Goal: Information Seeking & Learning: Compare options

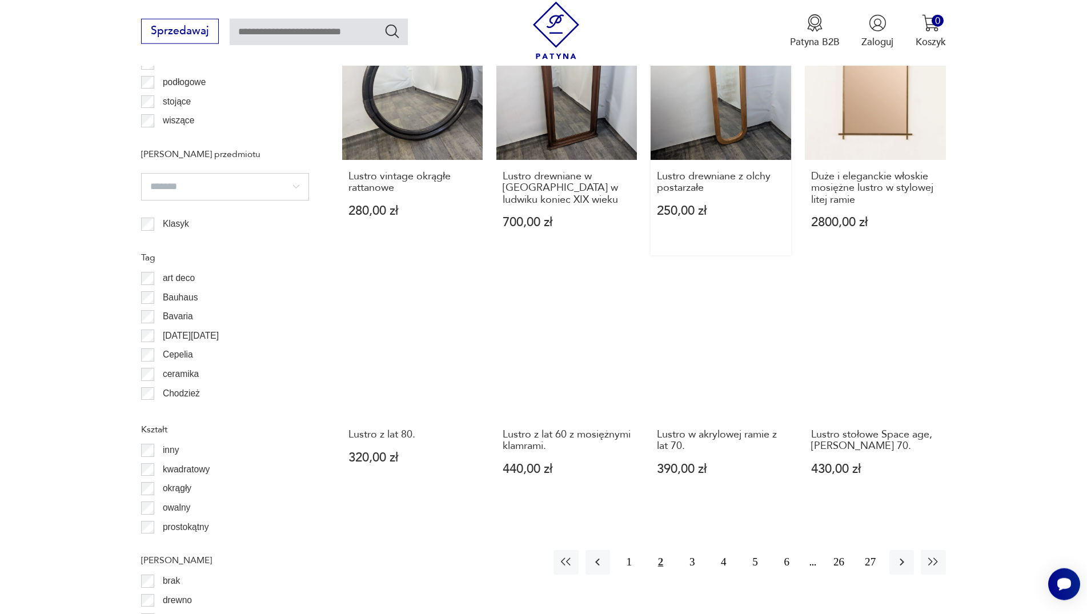
scroll to position [1255, 0]
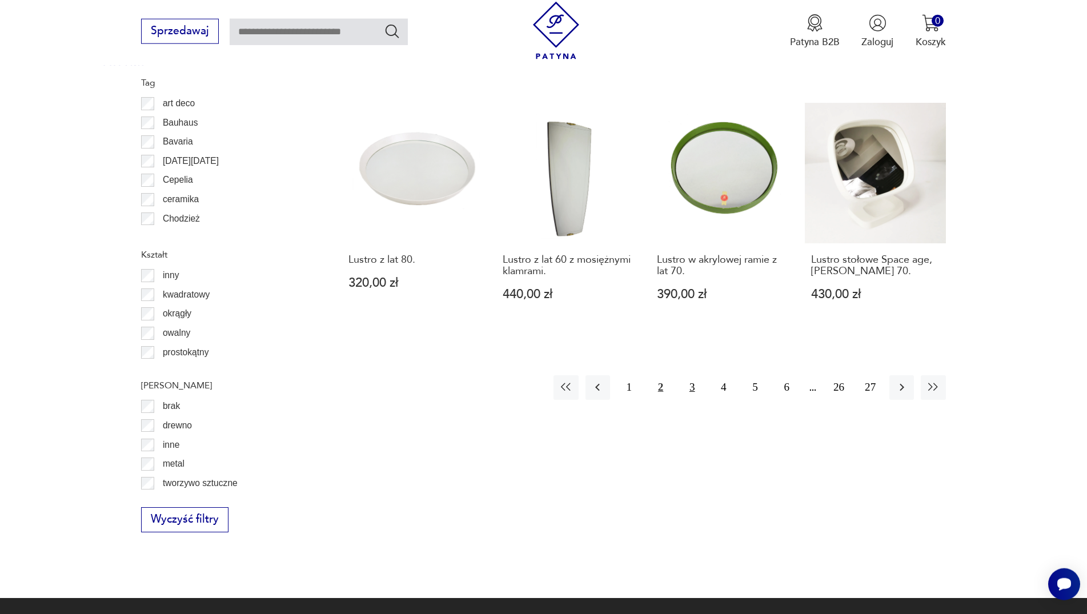
click at [690, 378] on button "3" at bounding box center [692, 387] width 25 height 25
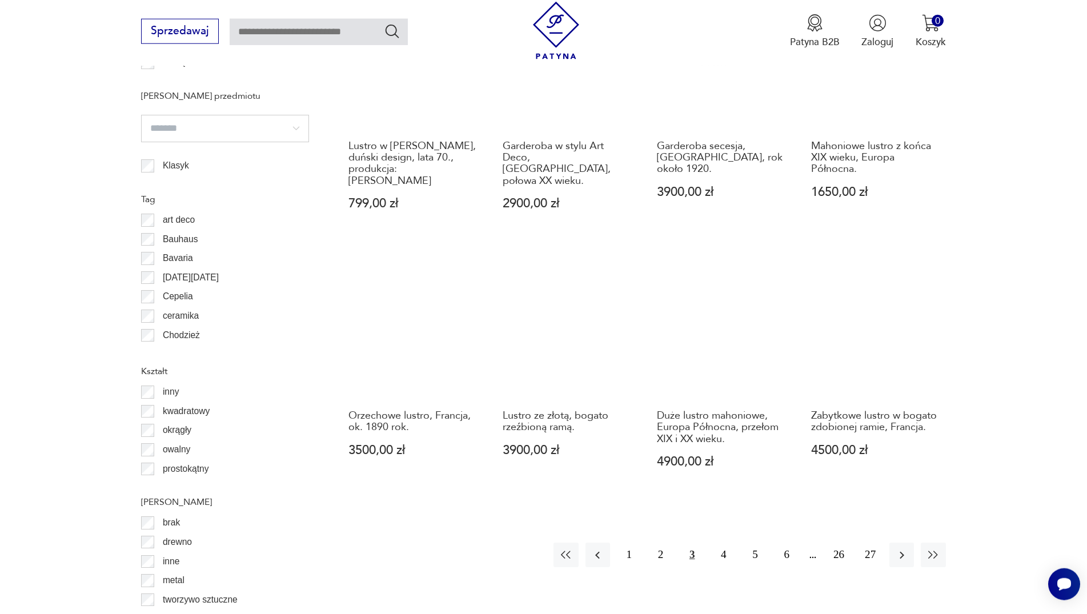
scroll to position [1197, 0]
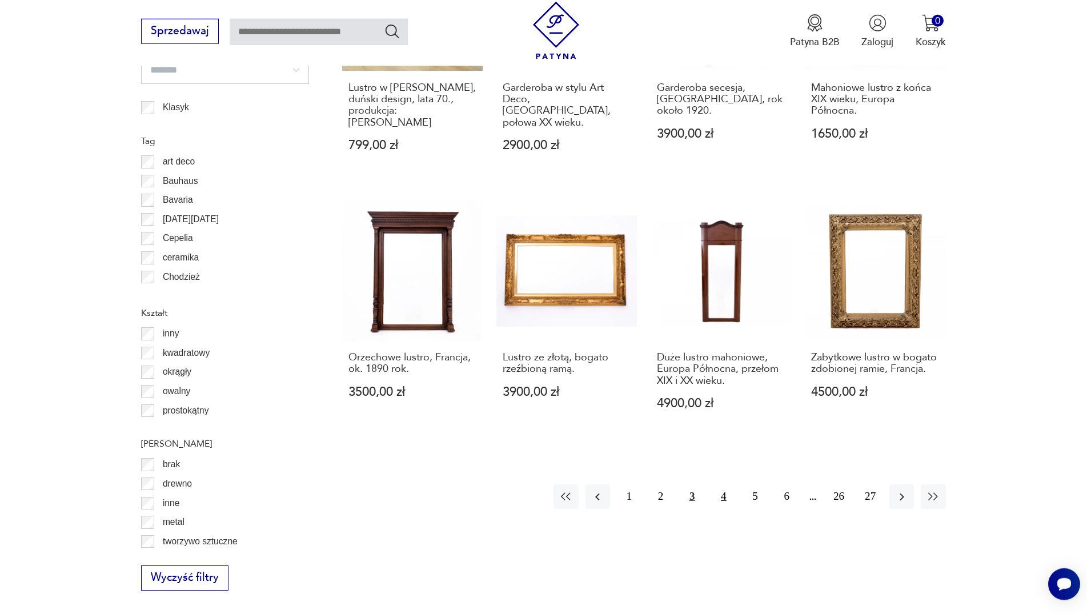
click at [719, 485] on button "4" at bounding box center [723, 497] width 25 height 25
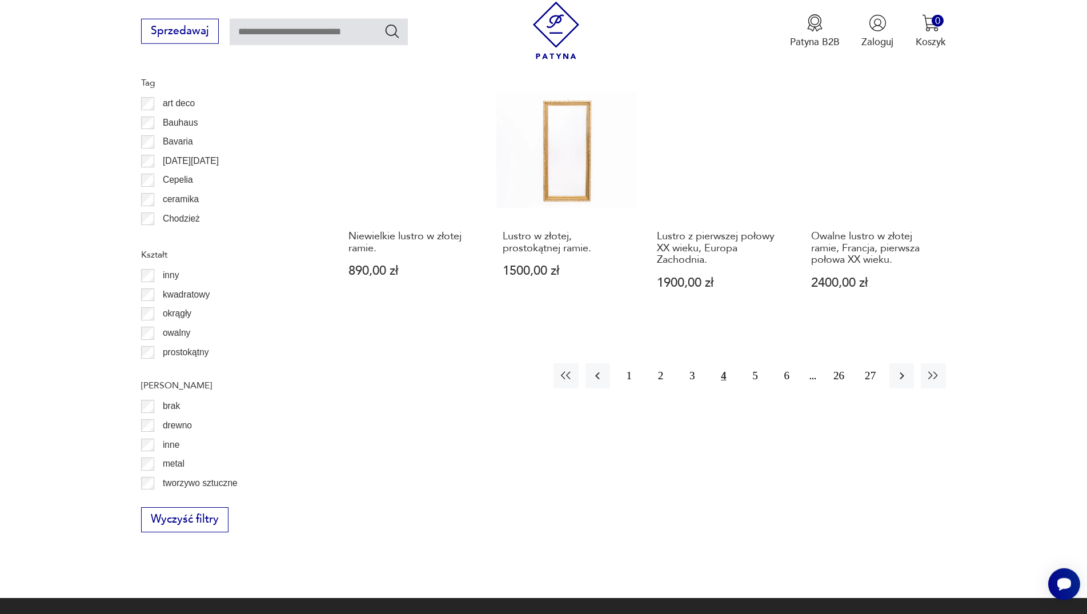
scroll to position [1371, 0]
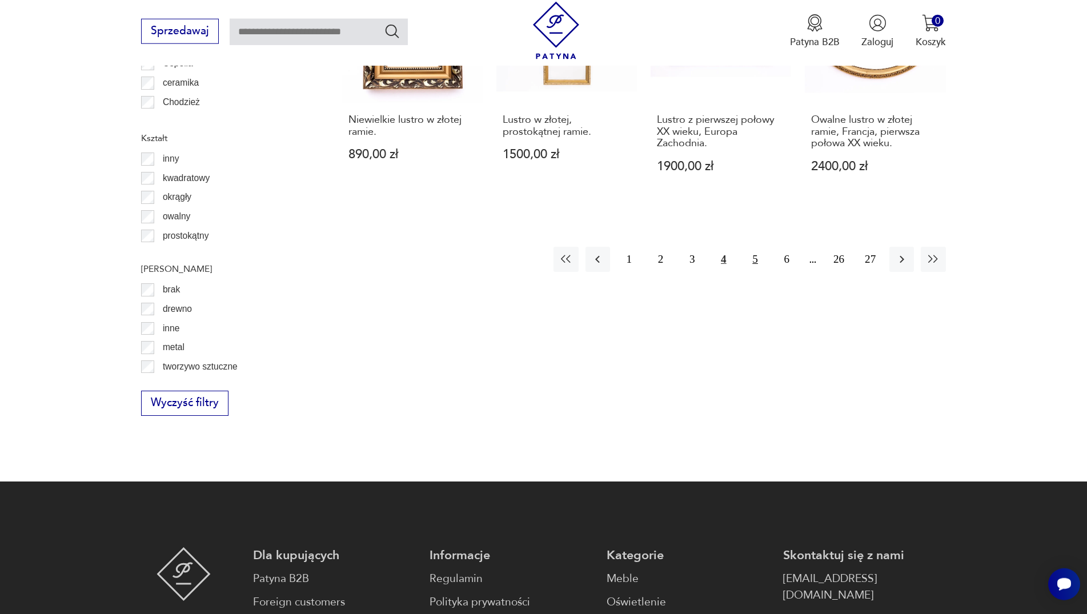
click at [759, 265] on button "5" at bounding box center [755, 259] width 25 height 25
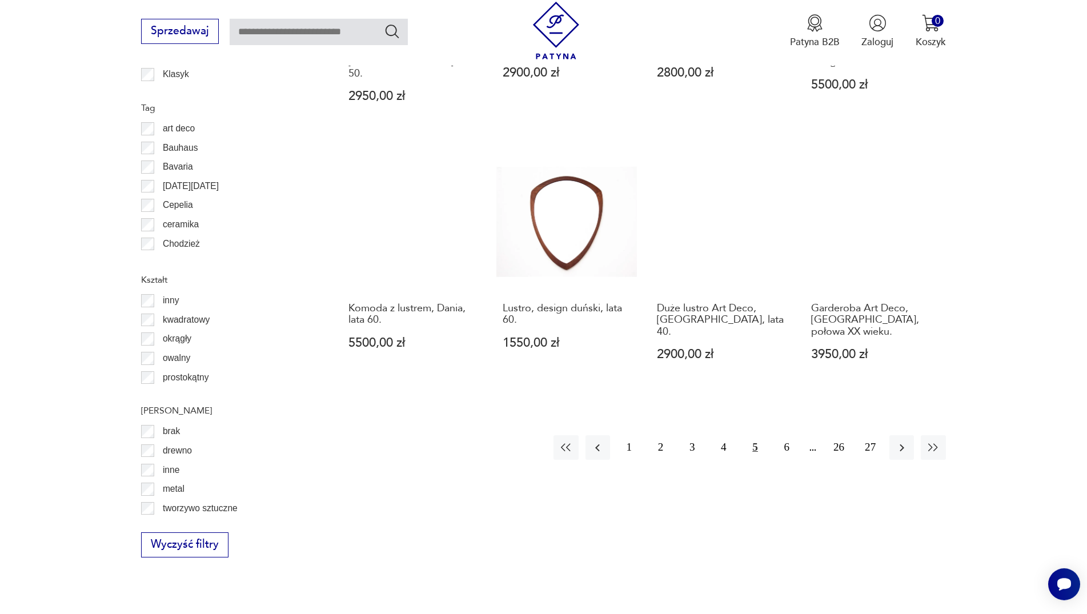
scroll to position [1255, 0]
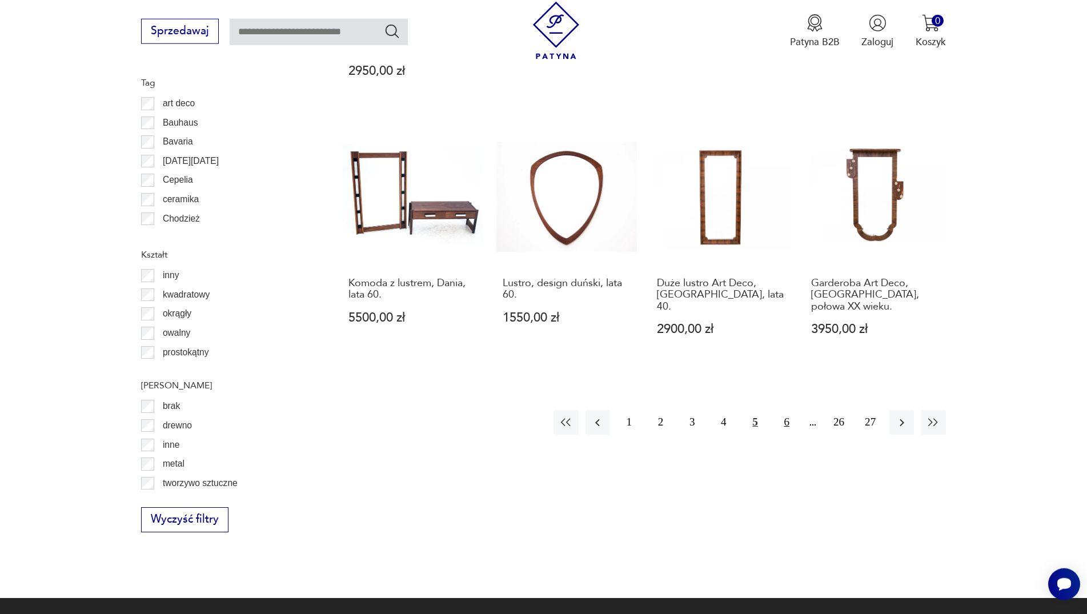
click at [793, 410] on button "6" at bounding box center [787, 422] width 25 height 25
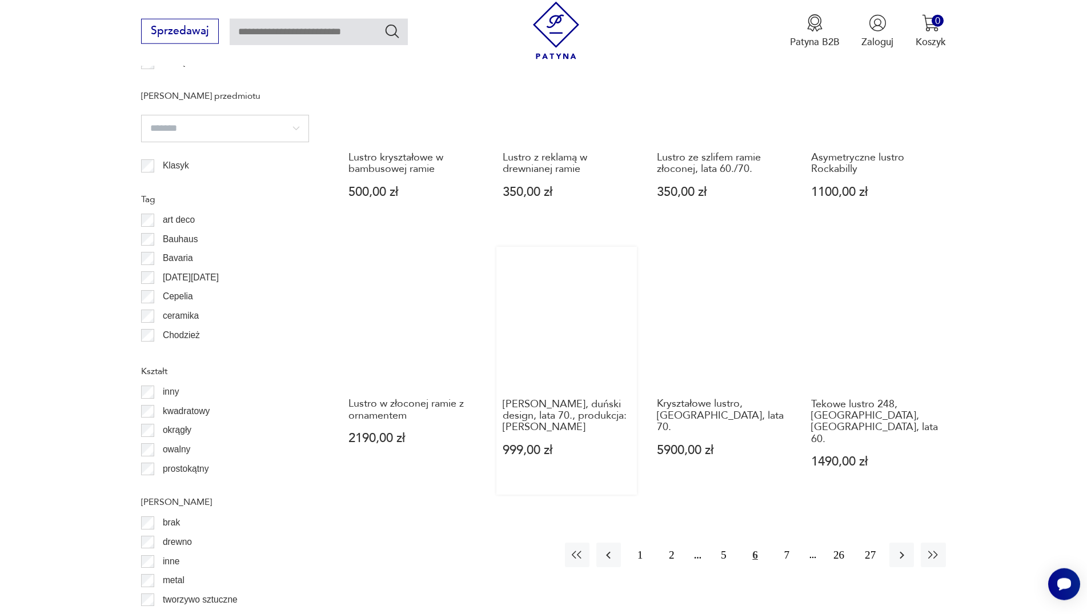
scroll to position [1197, 0]
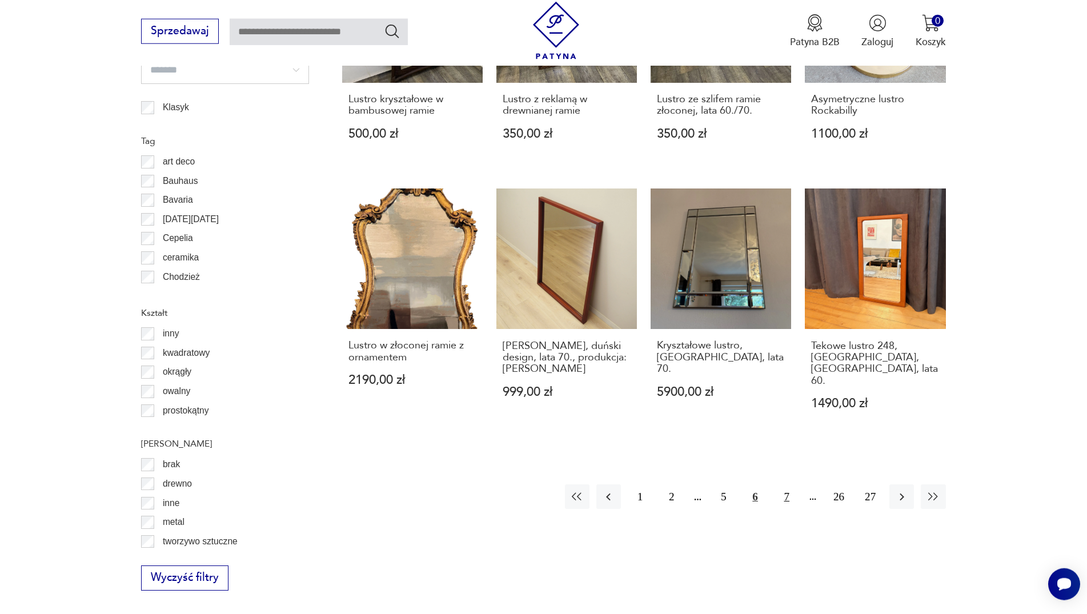
click at [781, 485] on button "7" at bounding box center [787, 497] width 25 height 25
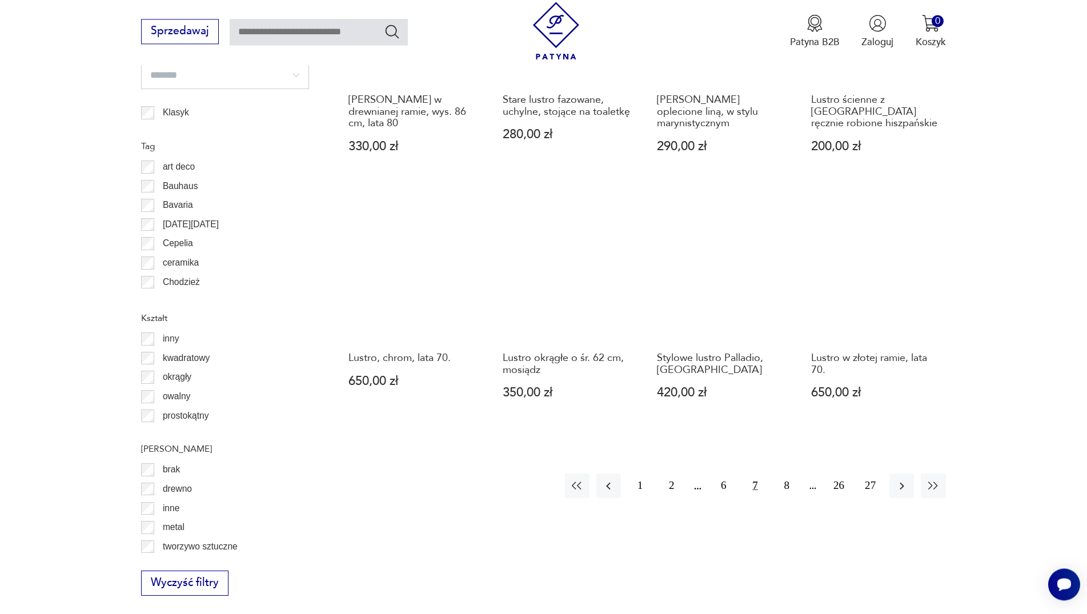
scroll to position [1197, 0]
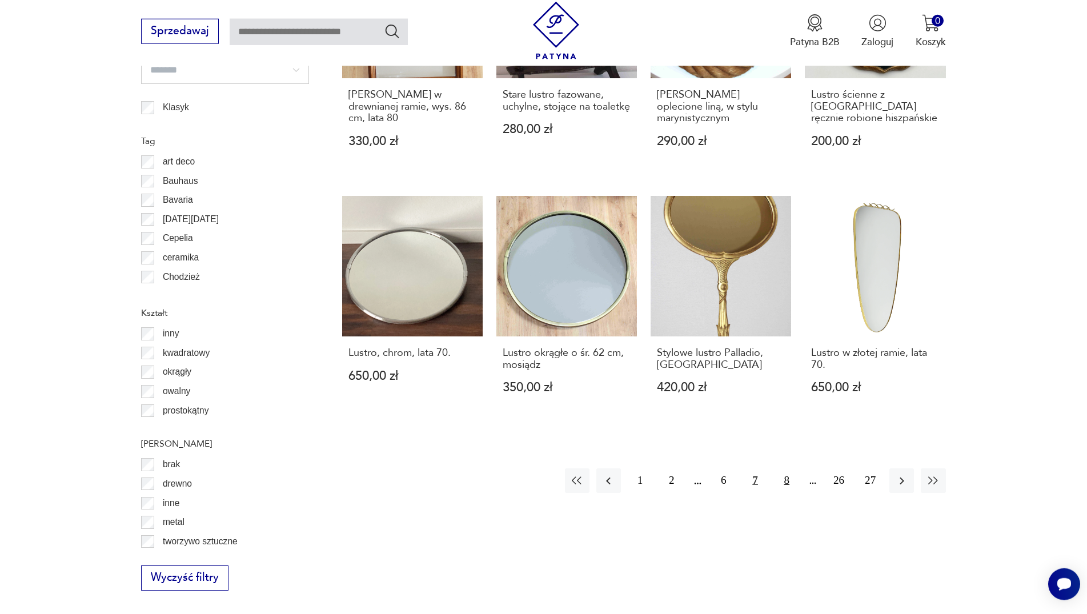
click at [783, 469] on button "8" at bounding box center [787, 481] width 25 height 25
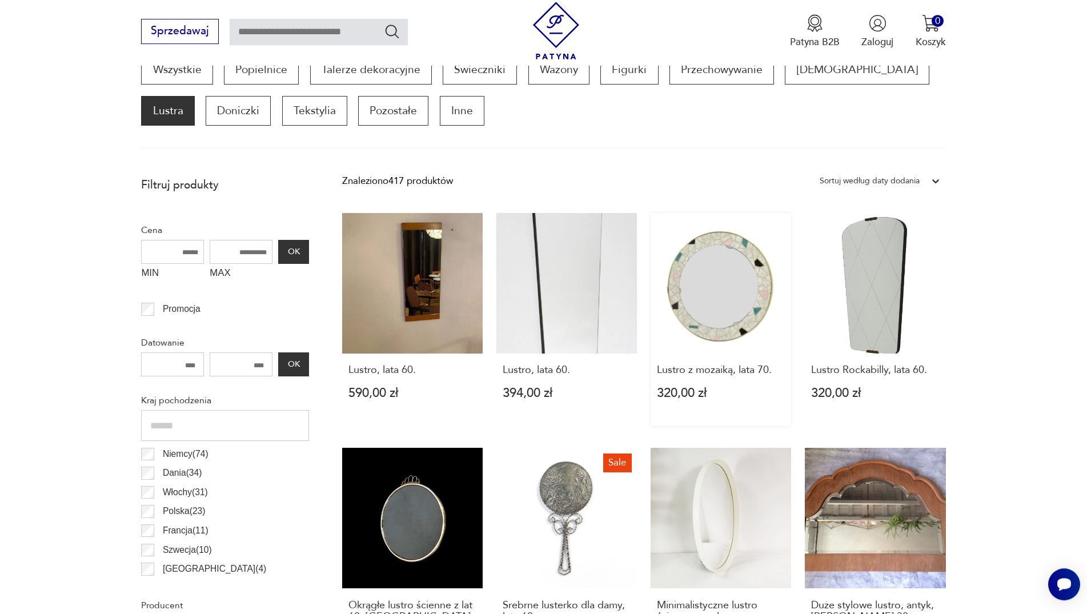
scroll to position [381, 0]
click at [569, 295] on link "Lustro, lata 60. 394,00 zł" at bounding box center [567, 320] width 141 height 213
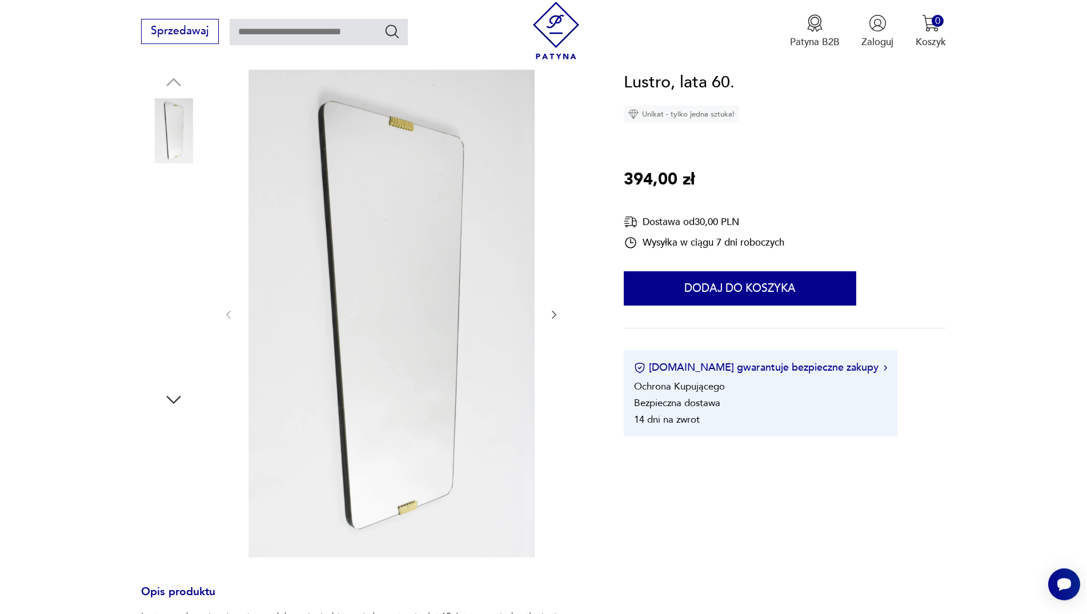
scroll to position [198, 0]
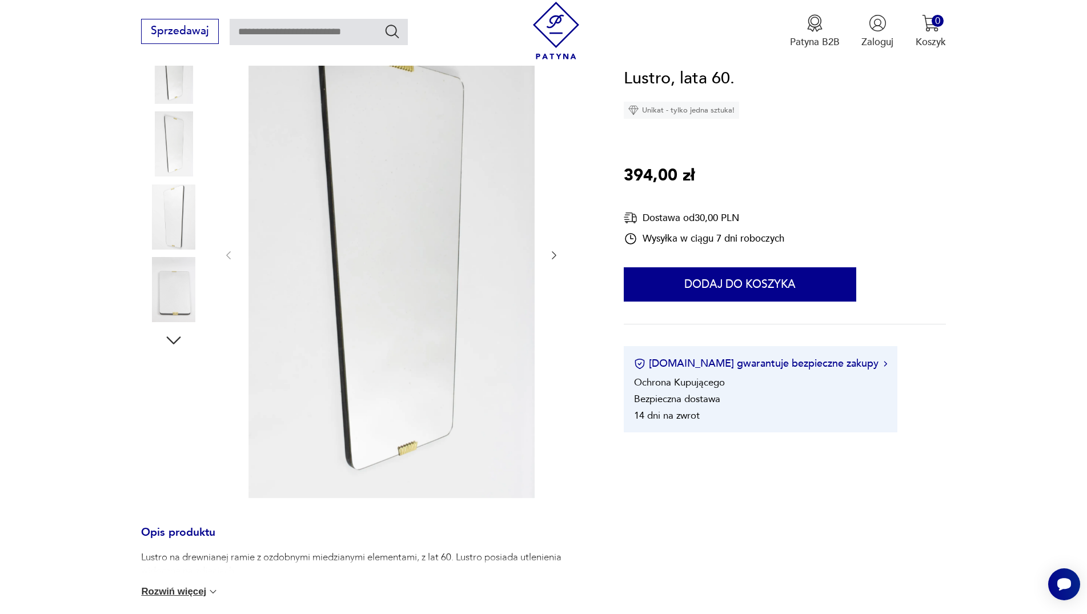
click at [554, 241] on div at bounding box center [391, 255] width 337 height 491
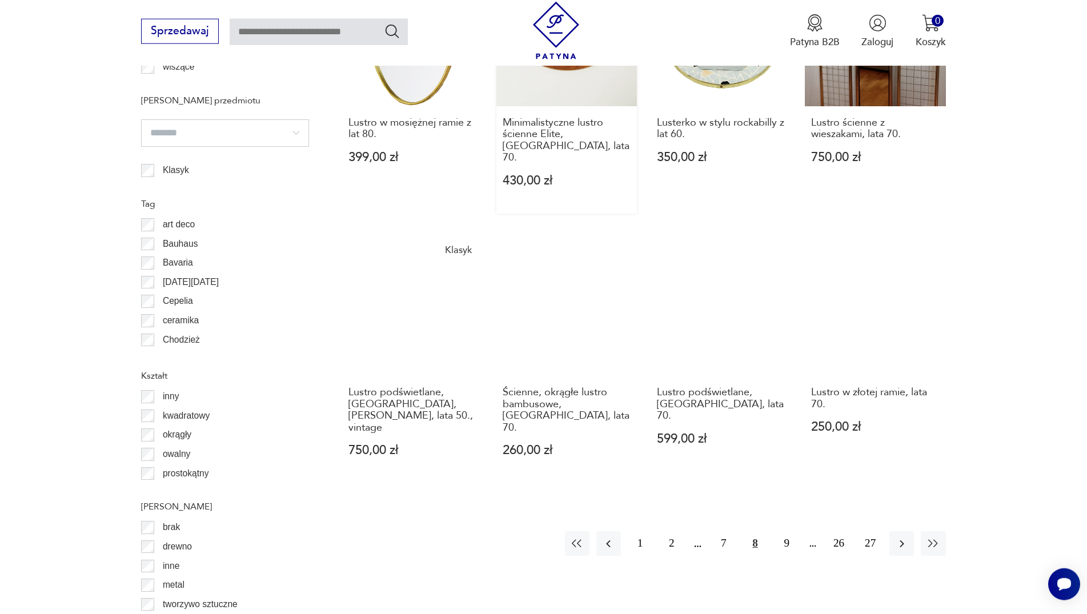
scroll to position [1134, 0]
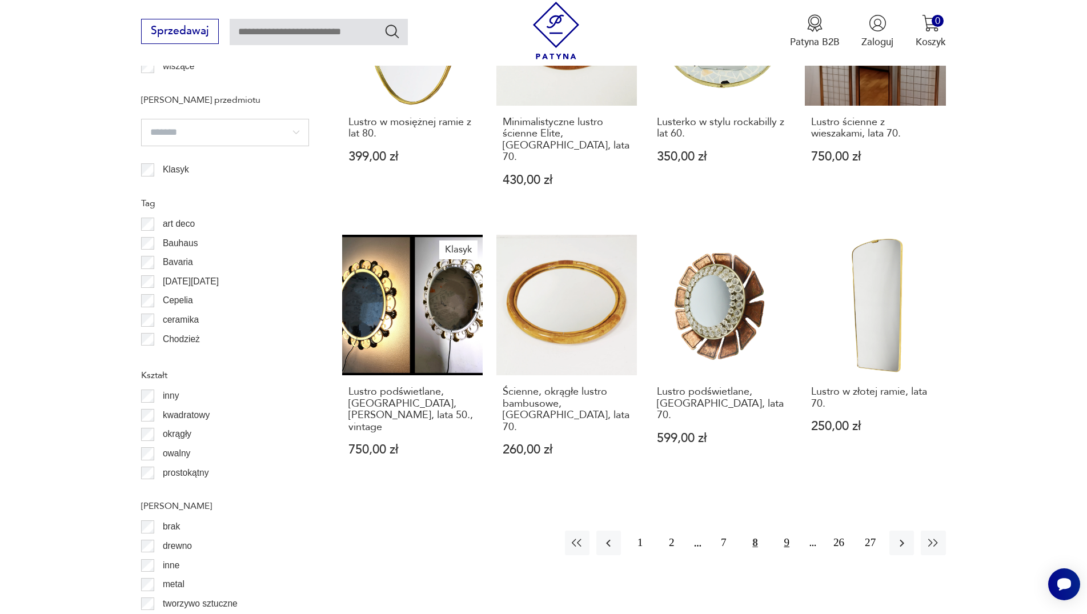
click at [785, 531] on button "9" at bounding box center [787, 543] width 25 height 25
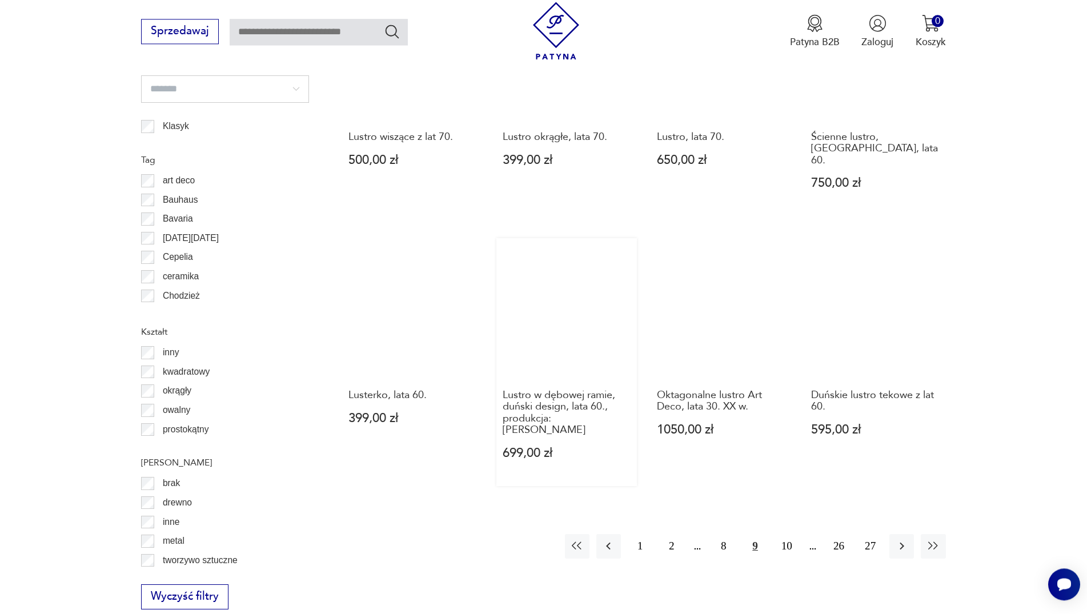
scroll to position [1197, 0]
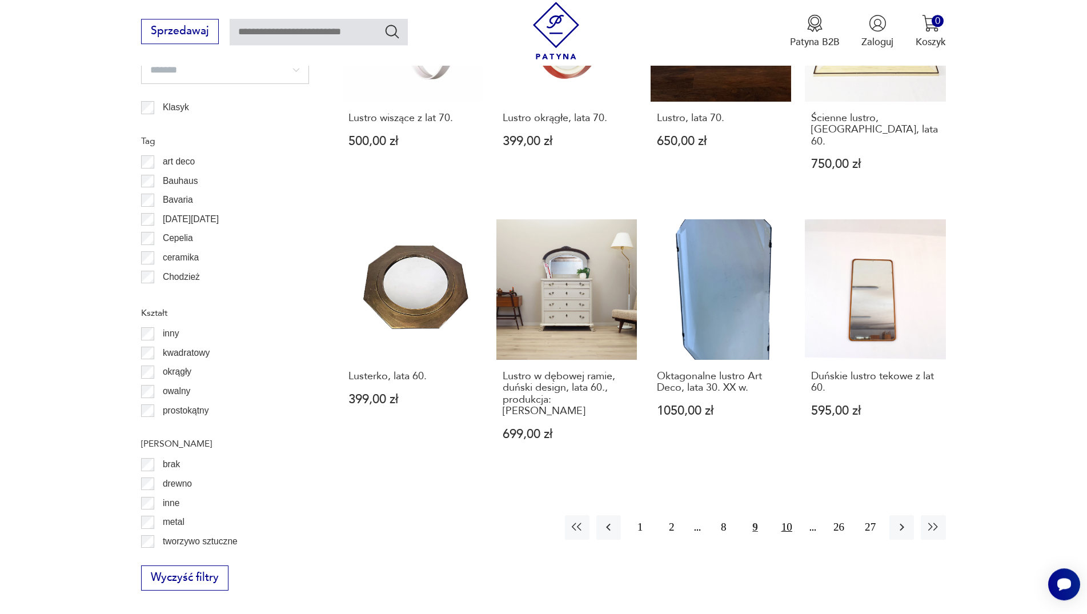
click at [789, 515] on button "10" at bounding box center [787, 527] width 25 height 25
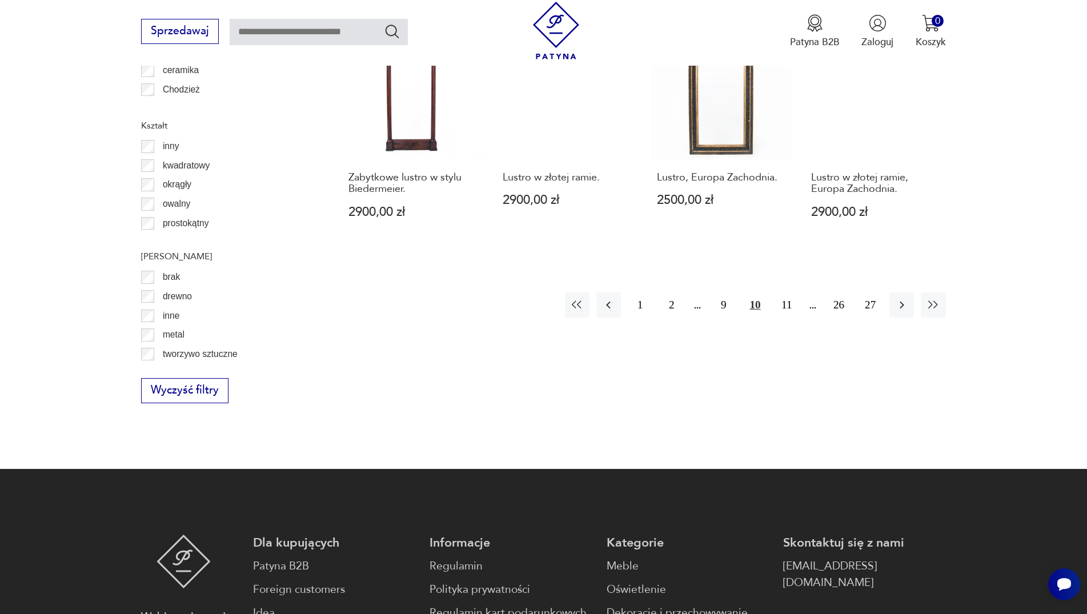
scroll to position [1430, 0]
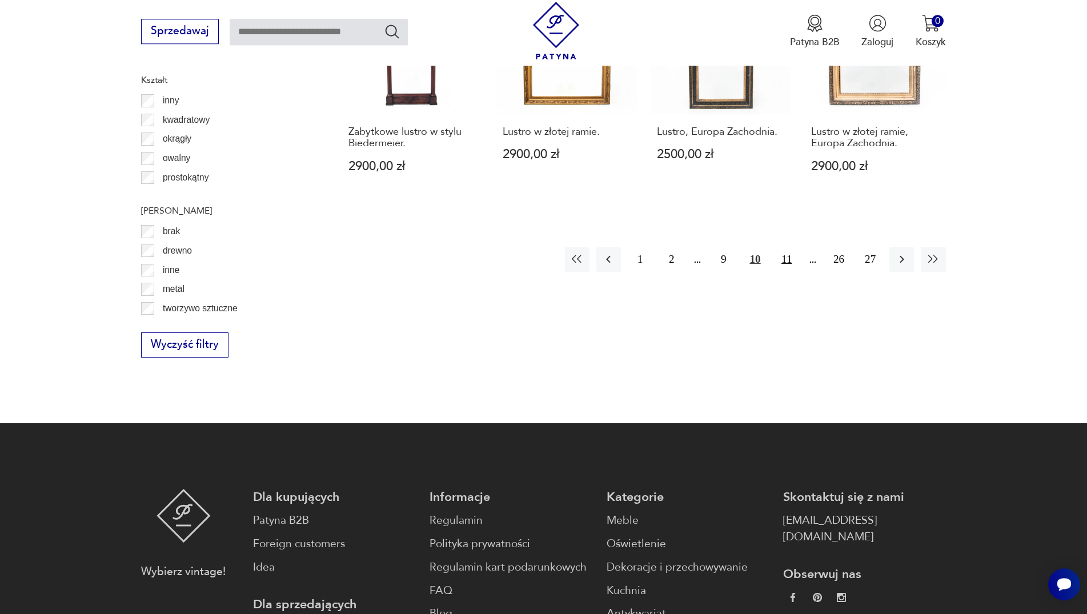
click at [791, 248] on button "11" at bounding box center [787, 259] width 25 height 25
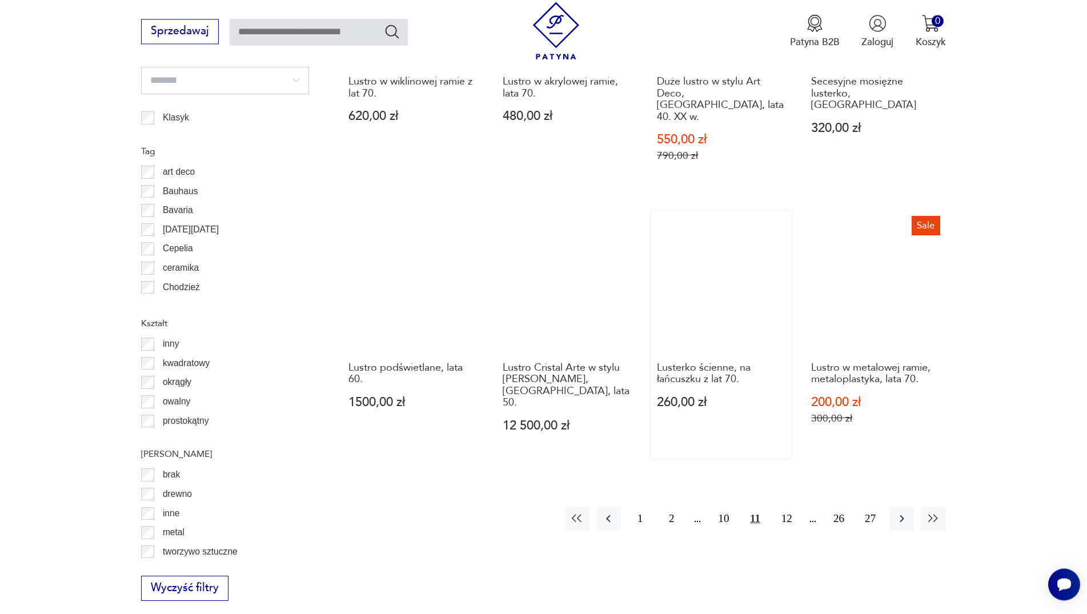
scroll to position [1206, 0]
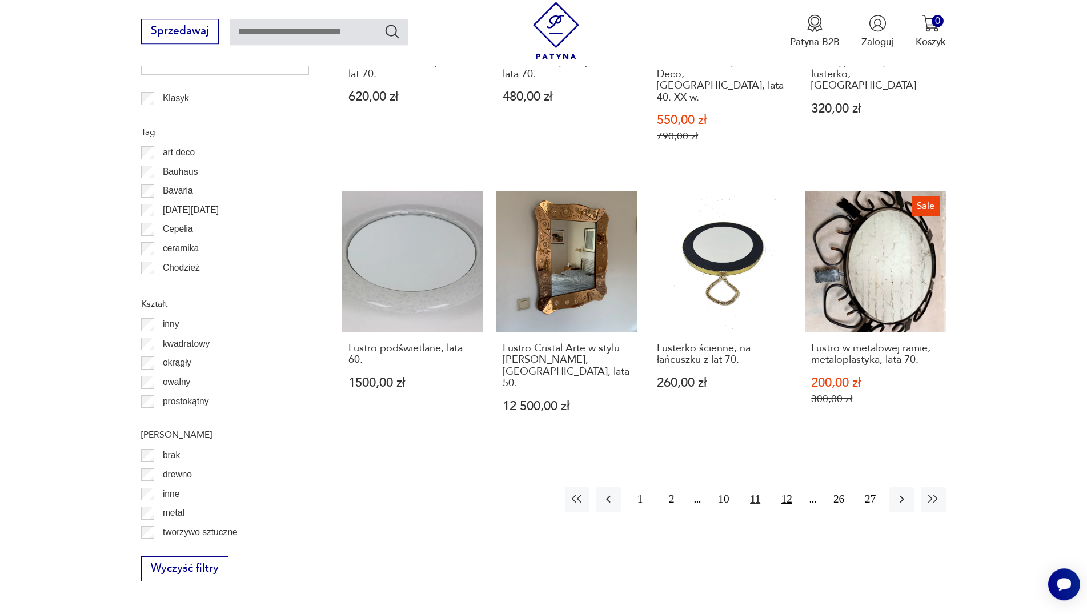
click at [786, 487] on button "12" at bounding box center [787, 499] width 25 height 25
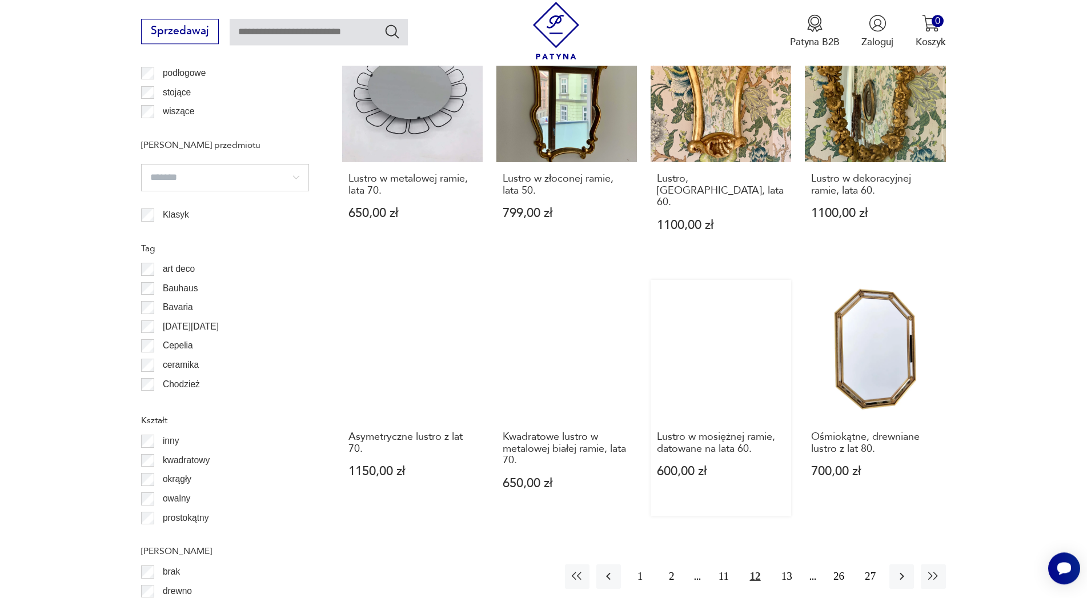
scroll to position [1138, 0]
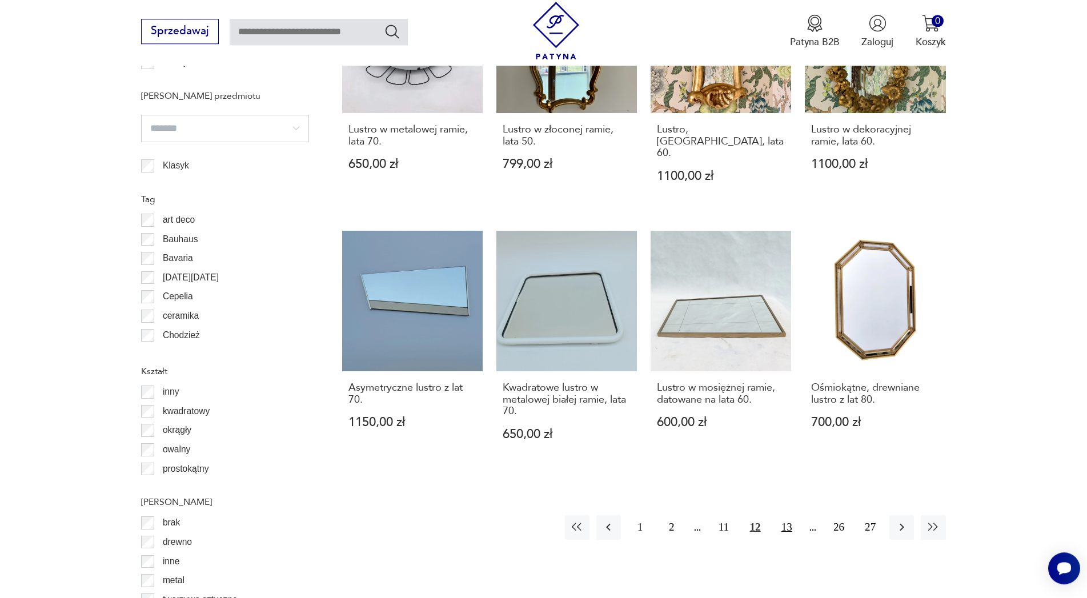
click at [783, 515] on button "13" at bounding box center [787, 527] width 25 height 25
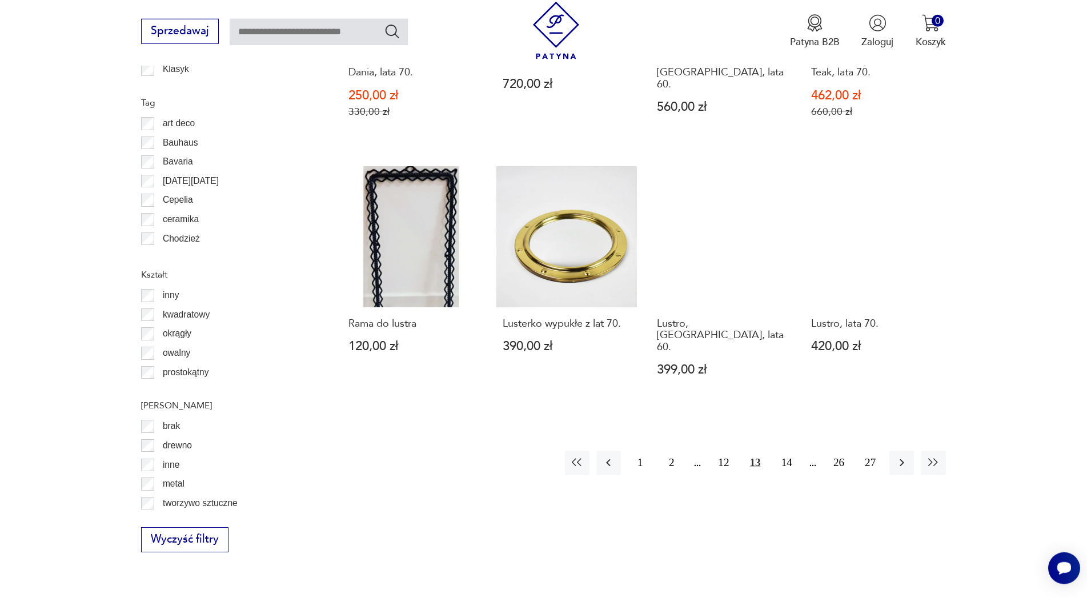
scroll to position [1313, 0]
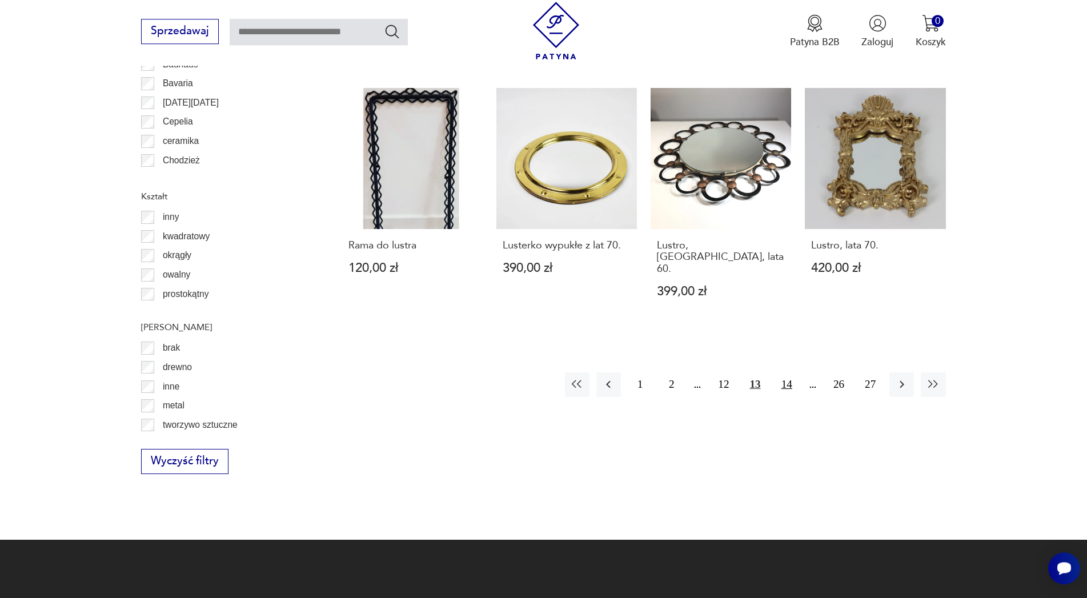
click at [785, 373] on button "14" at bounding box center [787, 385] width 25 height 25
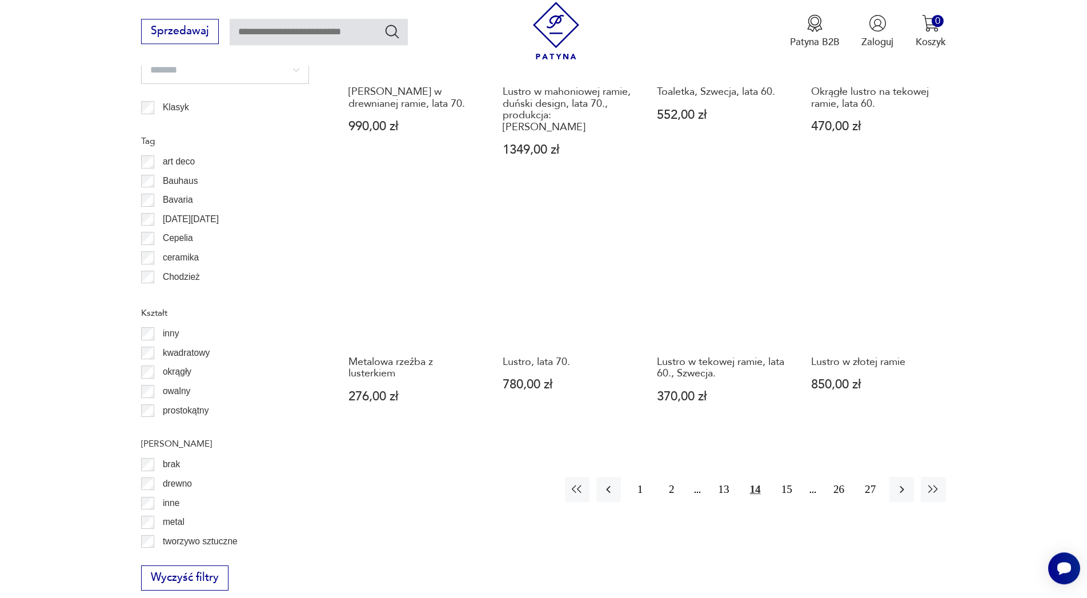
scroll to position [1255, 0]
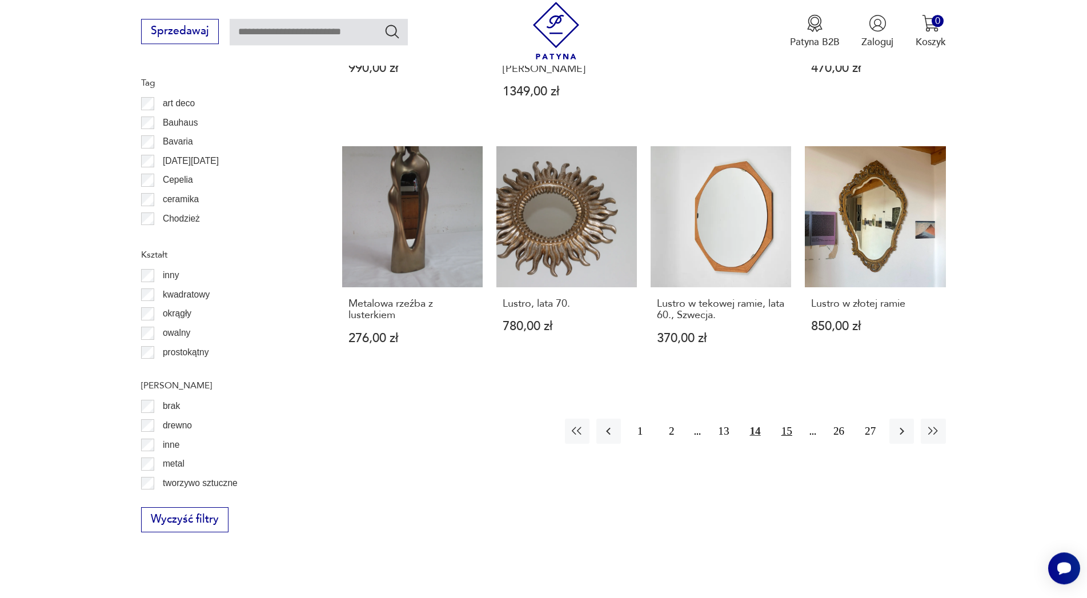
click at [789, 419] on button "15" at bounding box center [787, 431] width 25 height 25
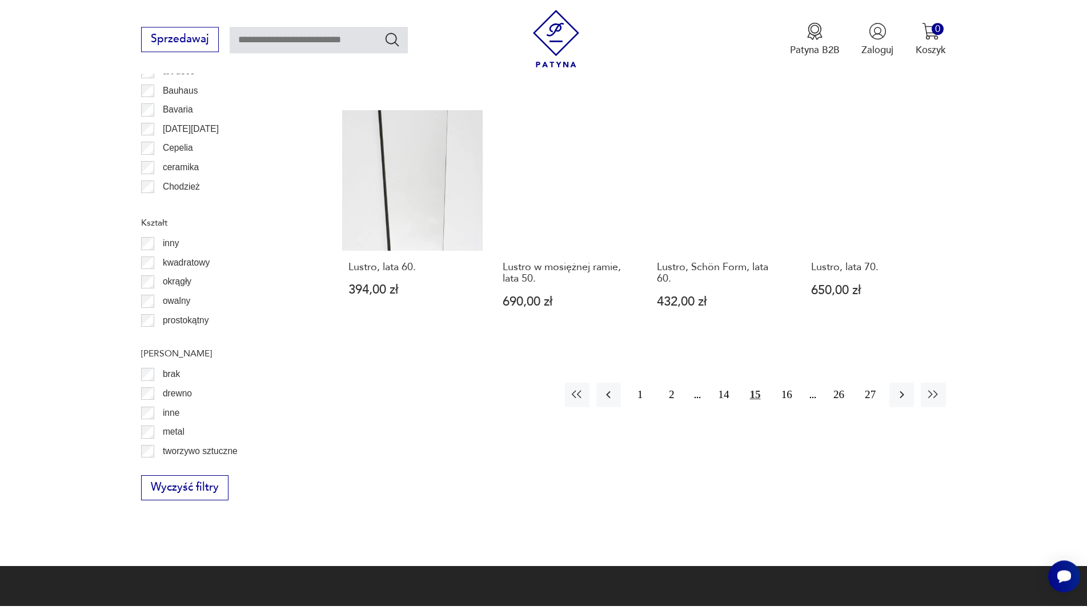
scroll to position [1255, 0]
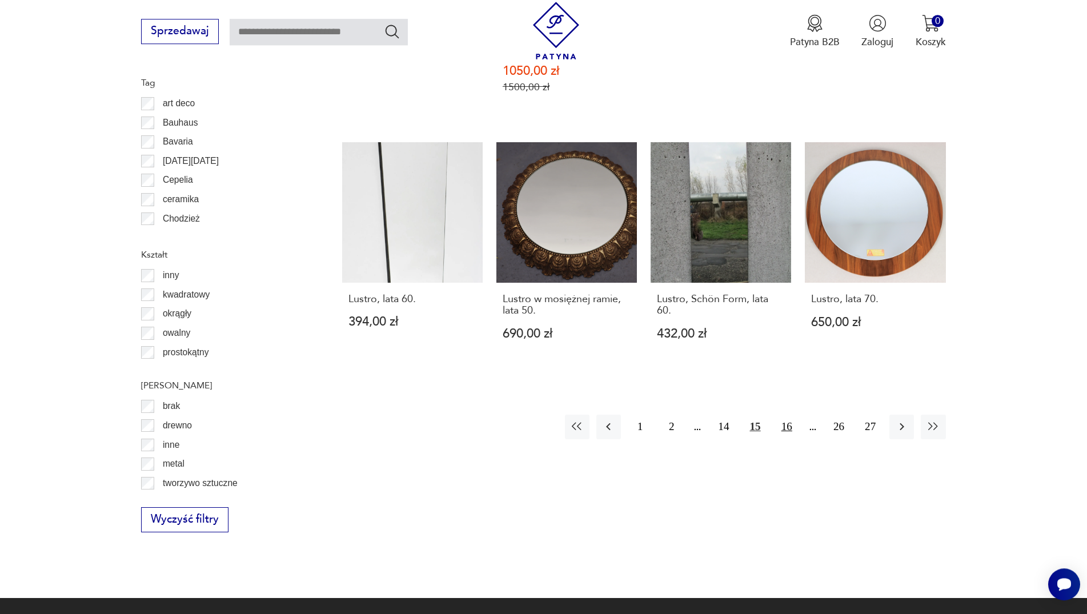
click at [787, 419] on button "16" at bounding box center [787, 427] width 25 height 25
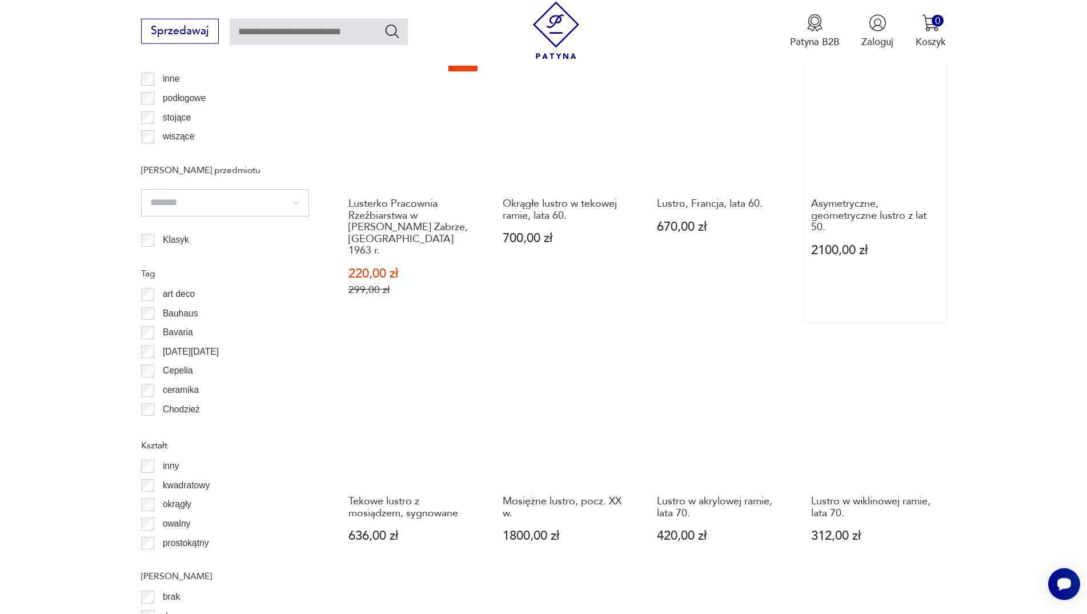
scroll to position [1138, 0]
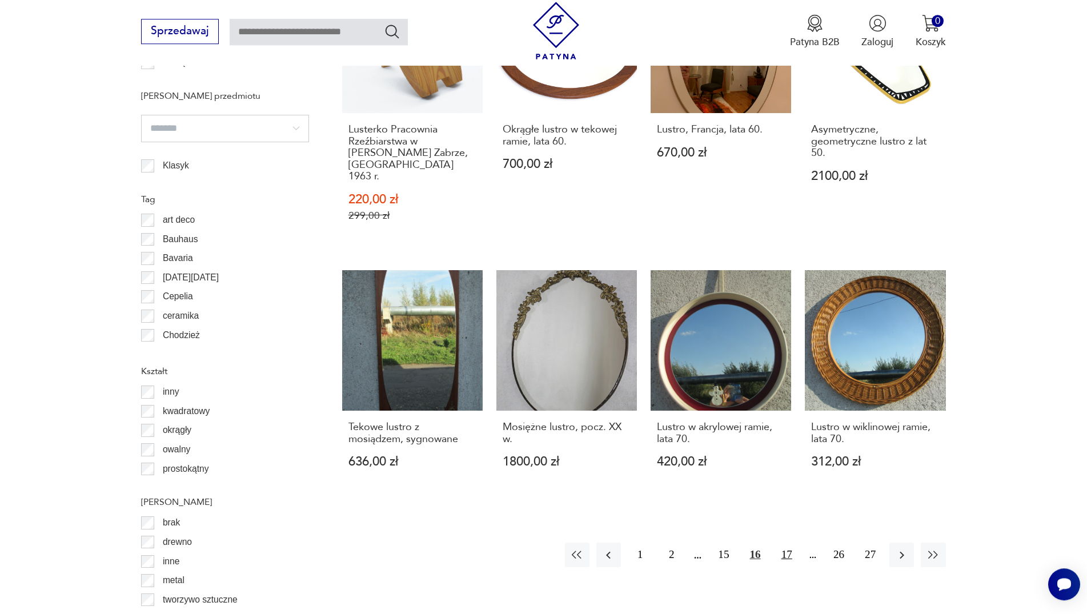
click at [791, 543] on button "17" at bounding box center [787, 555] width 25 height 25
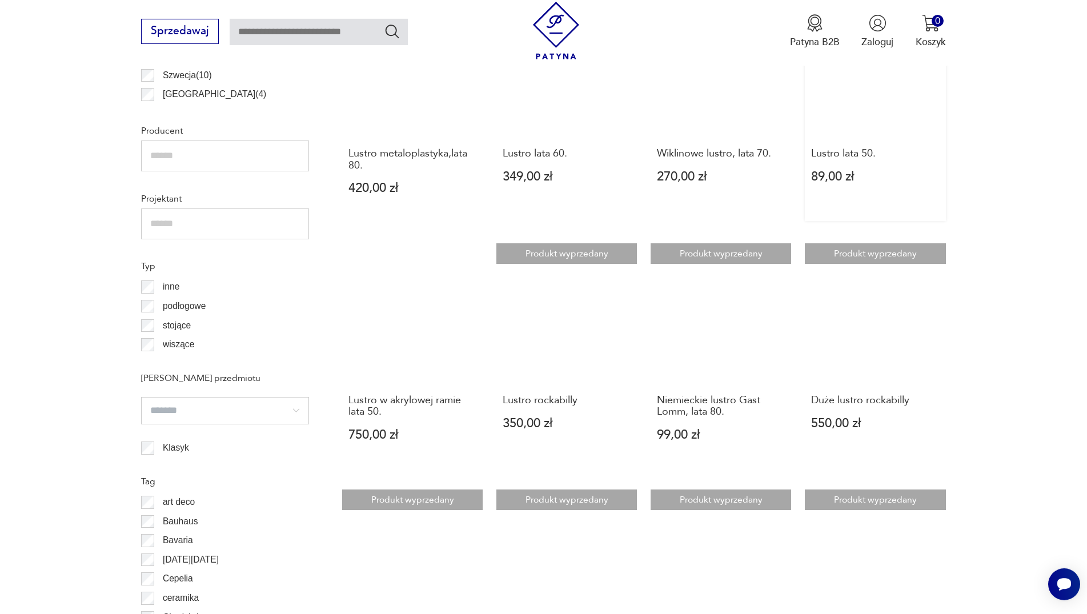
scroll to position [1138, 0]
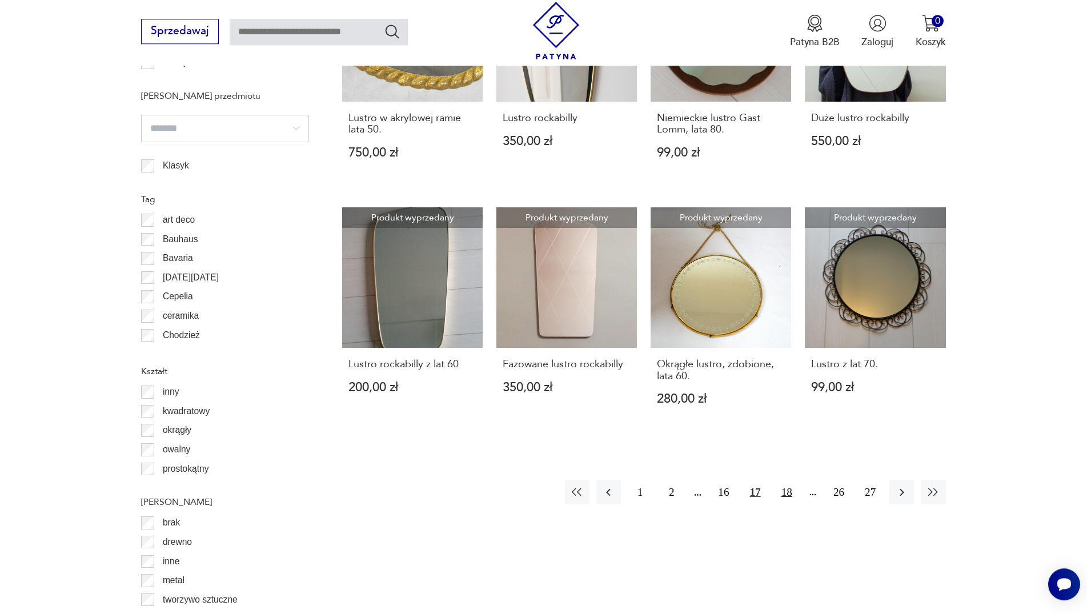
click at [790, 483] on button "18" at bounding box center [787, 492] width 25 height 25
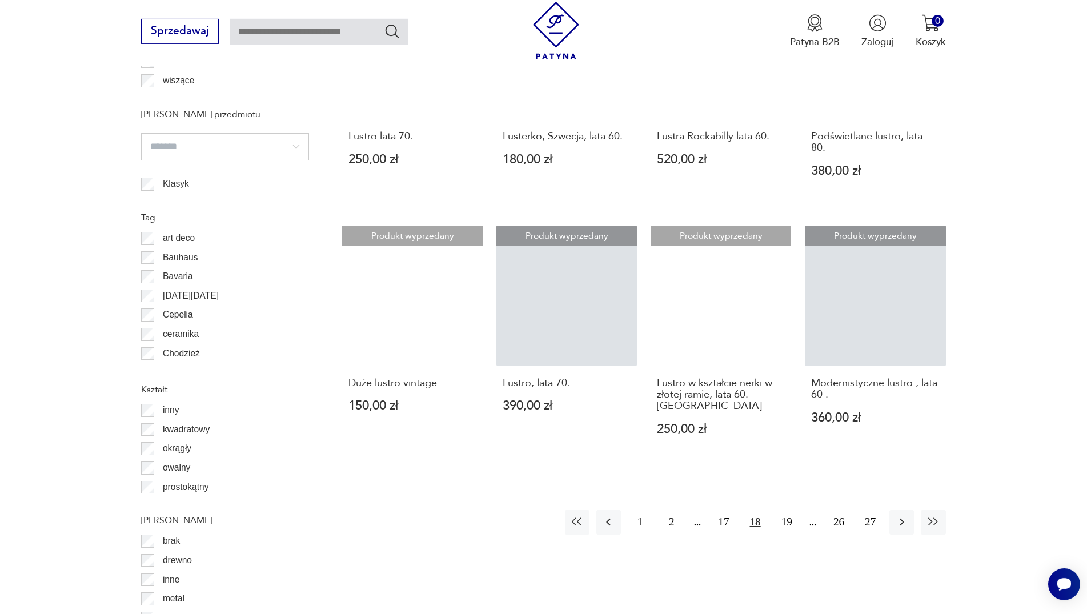
scroll to position [1142, 0]
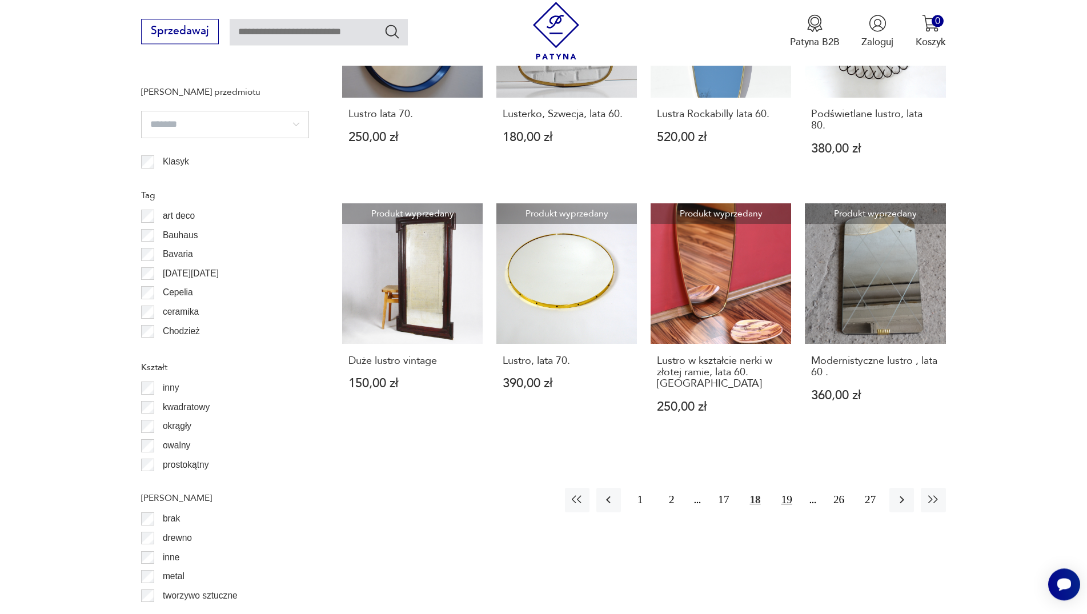
click at [789, 505] on button "19" at bounding box center [787, 500] width 25 height 25
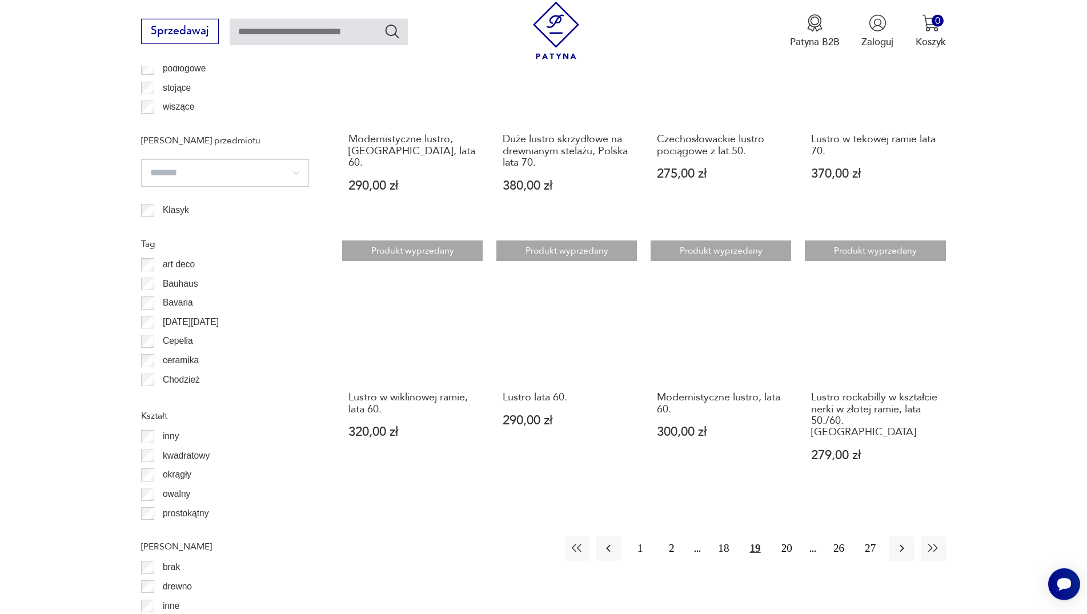
scroll to position [1080, 0]
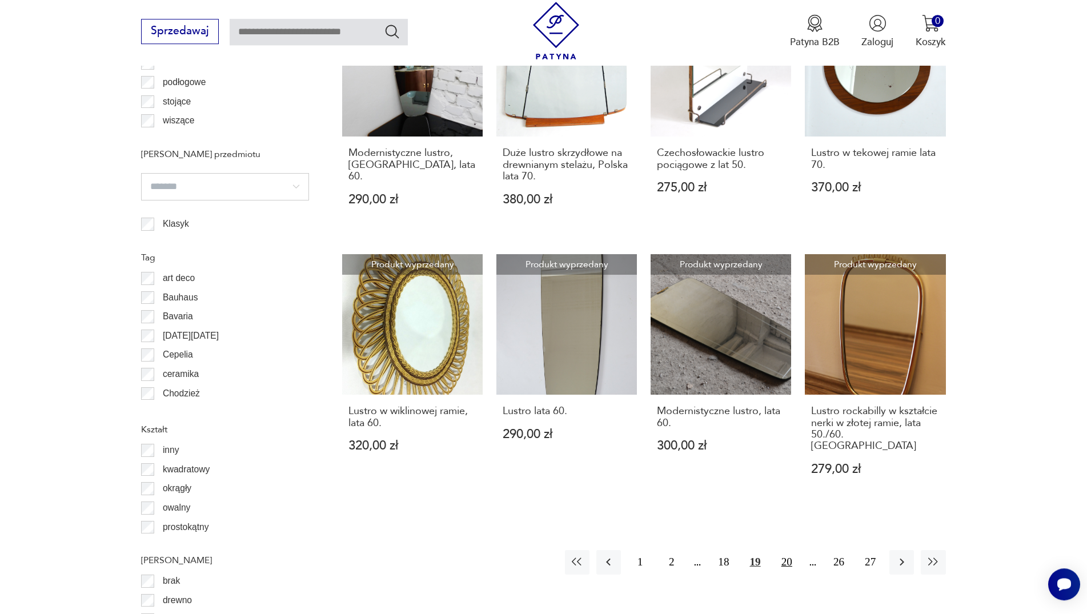
click at [785, 552] on button "20" at bounding box center [787, 562] width 25 height 25
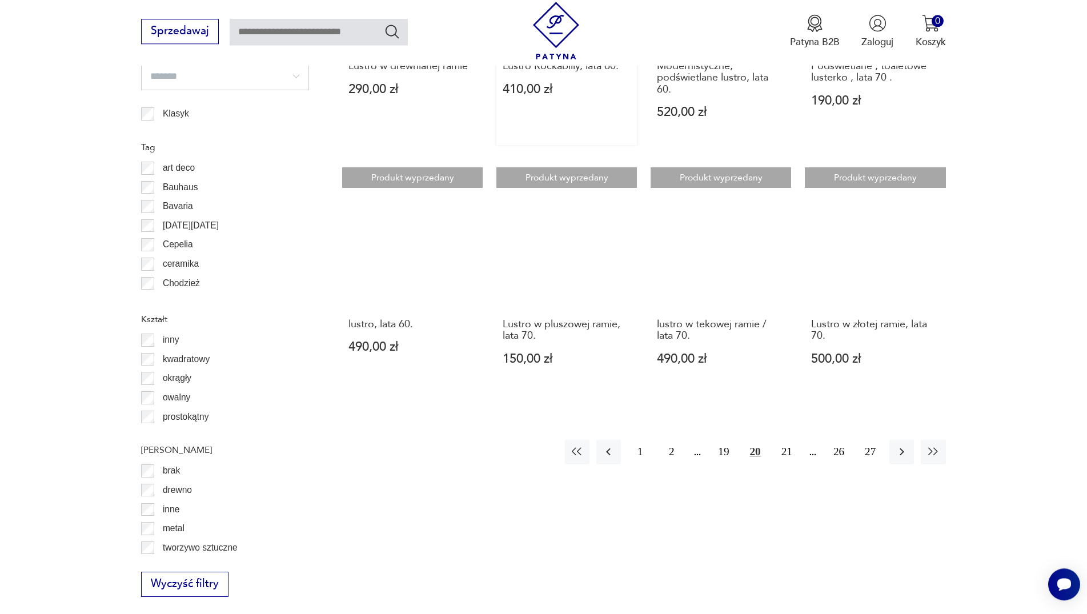
scroll to position [1255, 0]
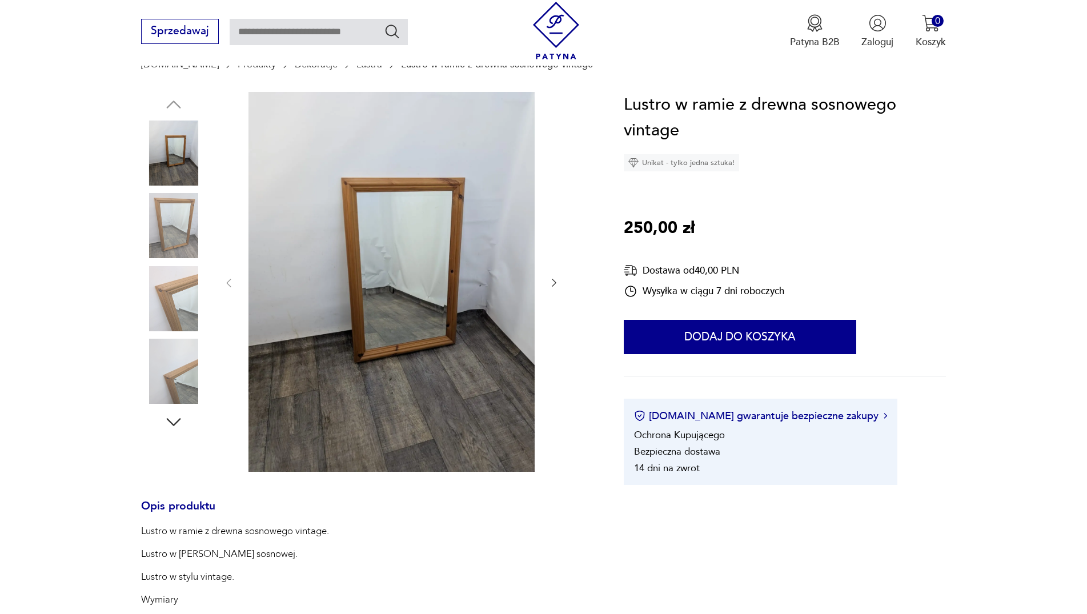
click at [554, 275] on div at bounding box center [391, 283] width 337 height 383
click at [553, 283] on icon "button" at bounding box center [554, 282] width 11 height 11
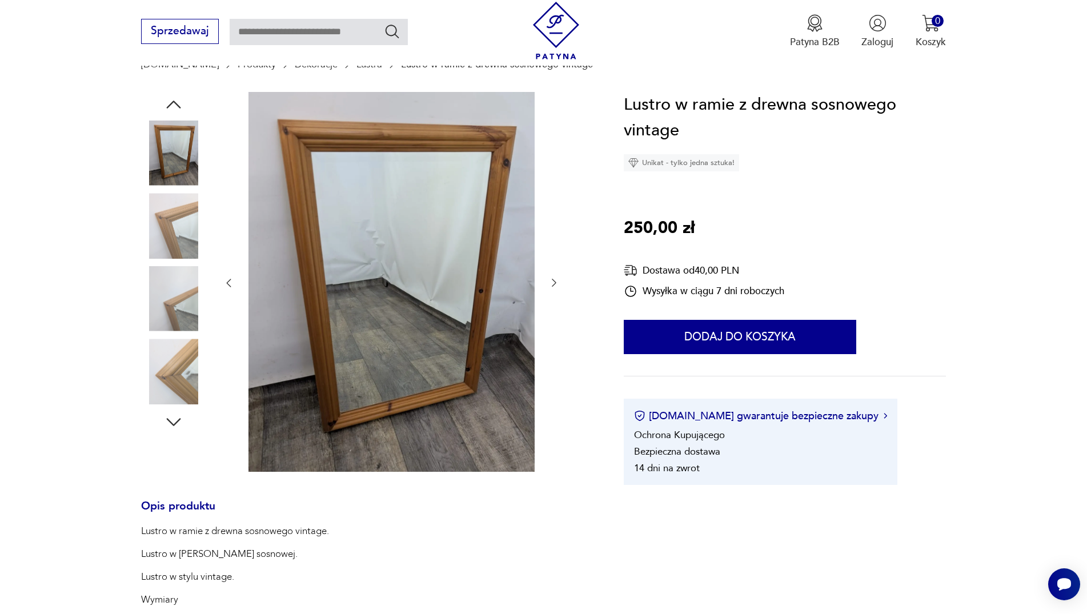
click at [553, 283] on icon "button" at bounding box center [554, 282] width 11 height 11
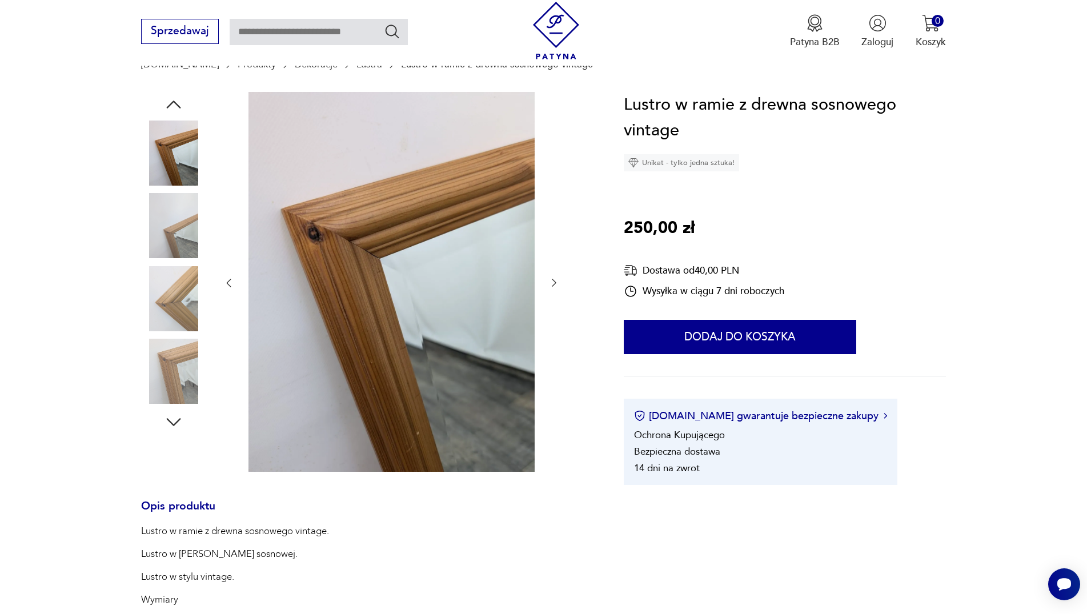
click at [553, 283] on icon "button" at bounding box center [554, 282] width 11 height 11
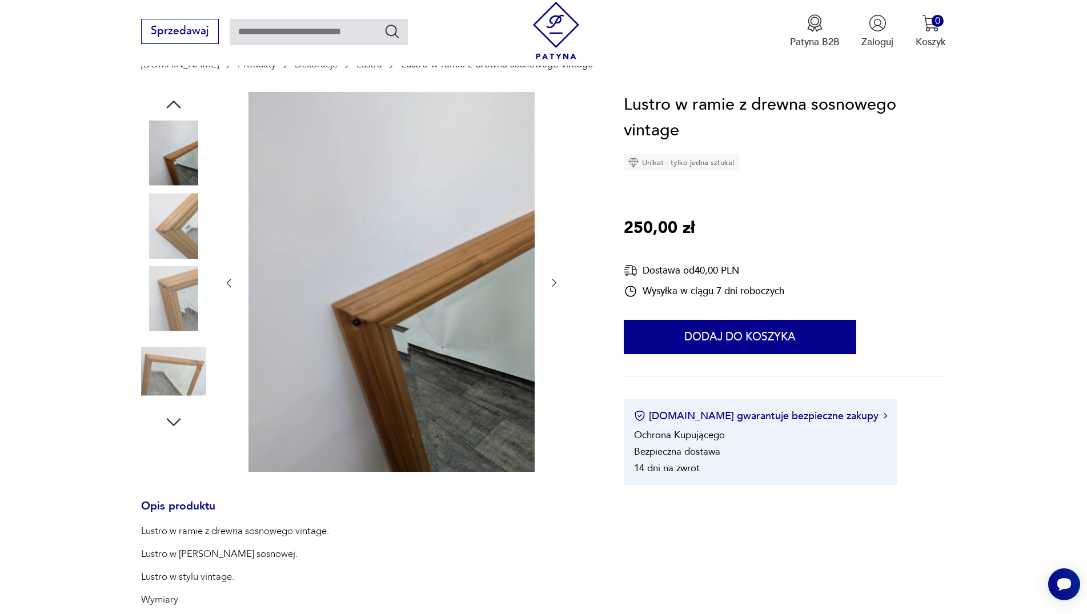
click at [553, 283] on icon "button" at bounding box center [554, 282] width 11 height 11
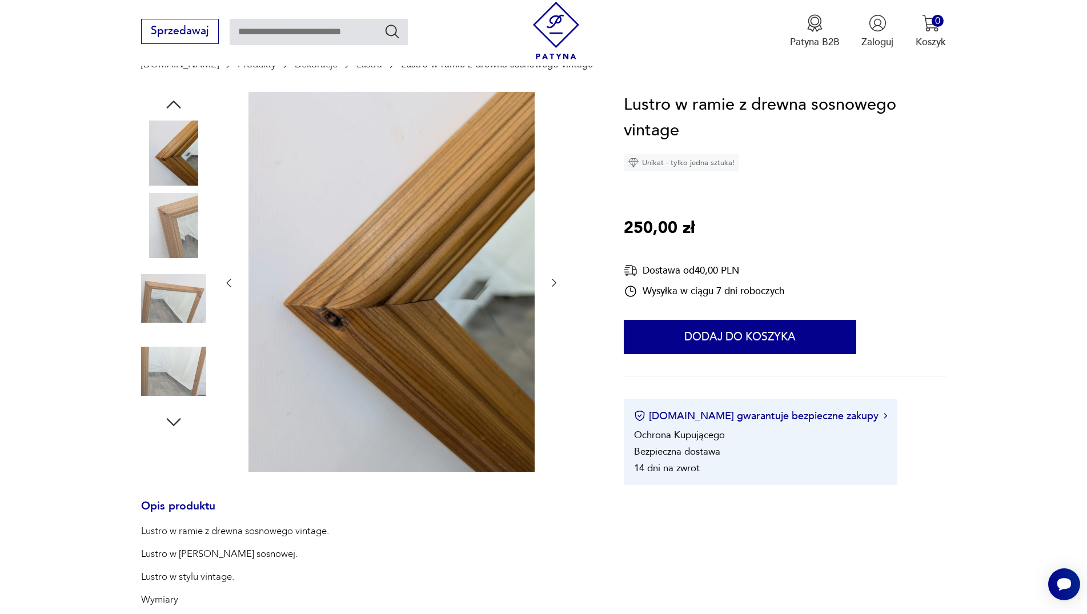
click at [553, 283] on icon "button" at bounding box center [554, 282] width 11 height 11
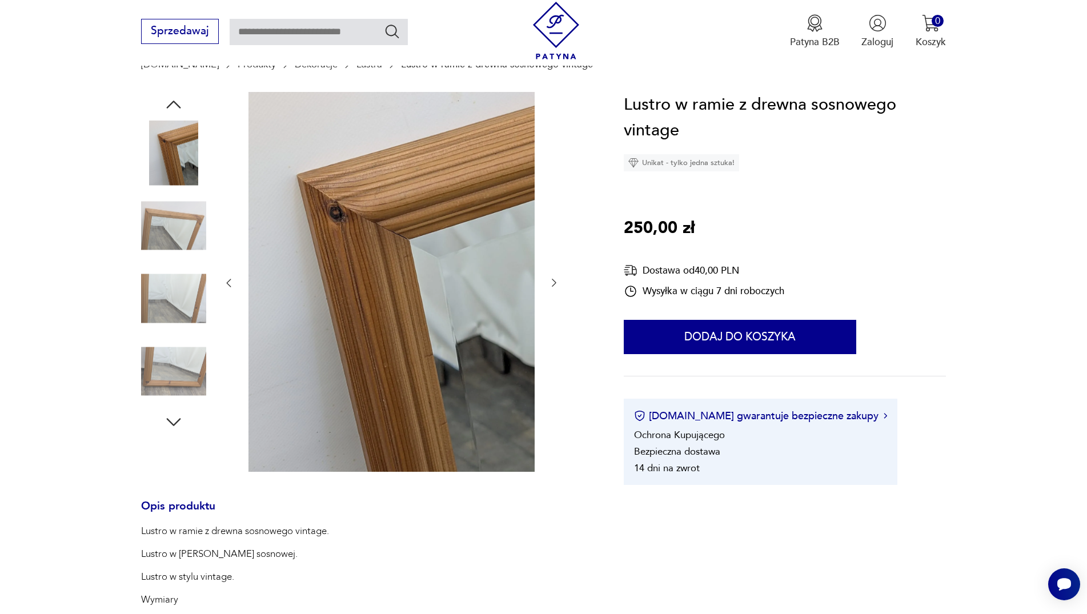
click at [553, 283] on icon "button" at bounding box center [554, 282] width 11 height 11
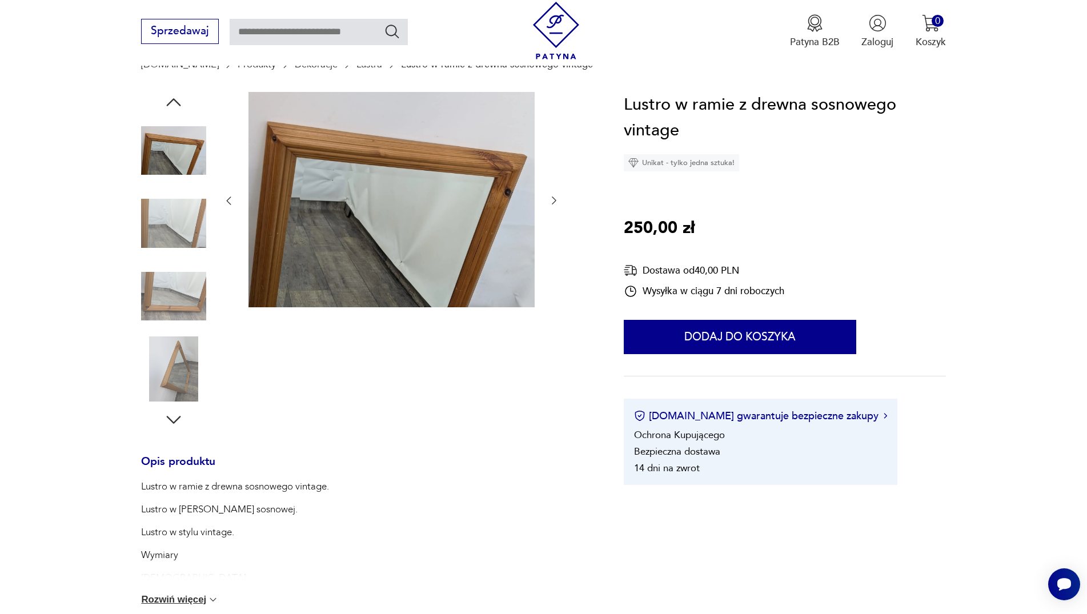
click at [553, 283] on div at bounding box center [391, 201] width 337 height 218
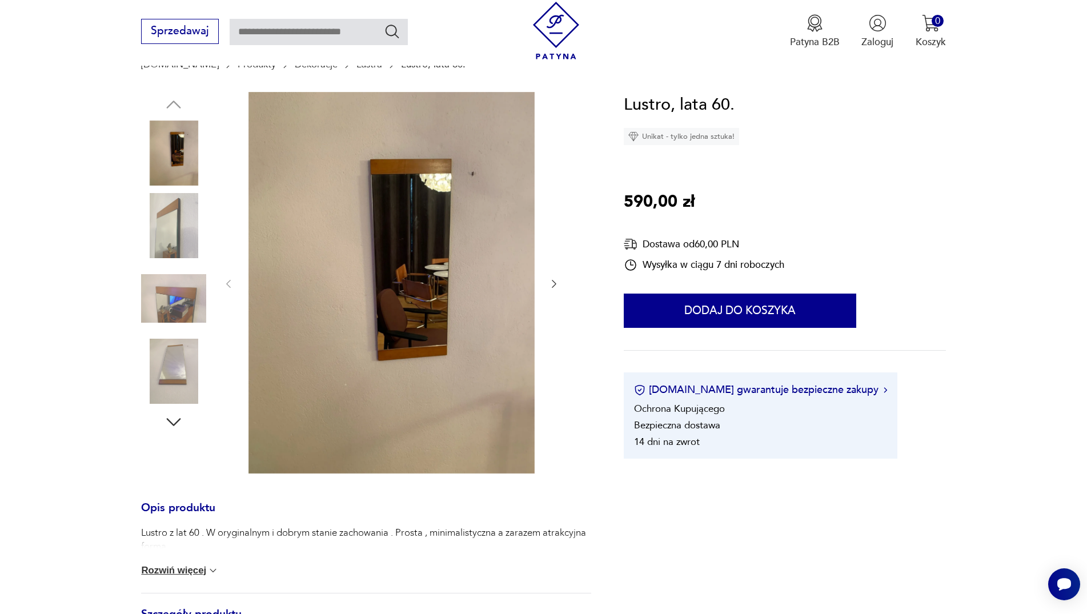
click at [550, 297] on div at bounding box center [391, 284] width 337 height 385
click at [553, 288] on icon "button" at bounding box center [554, 284] width 5 height 8
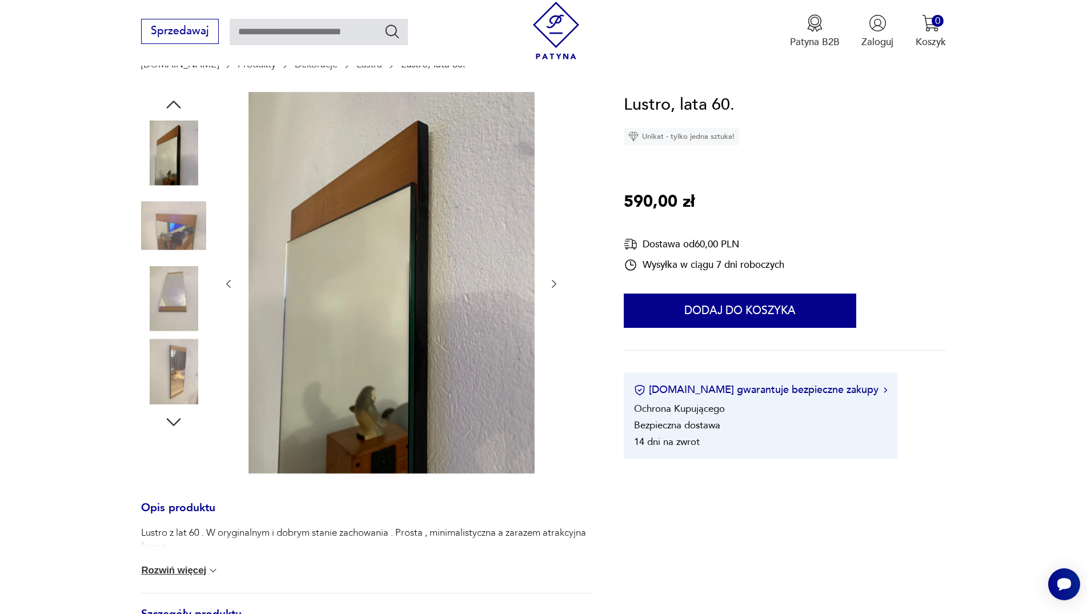
click at [553, 288] on icon "button" at bounding box center [554, 284] width 5 height 8
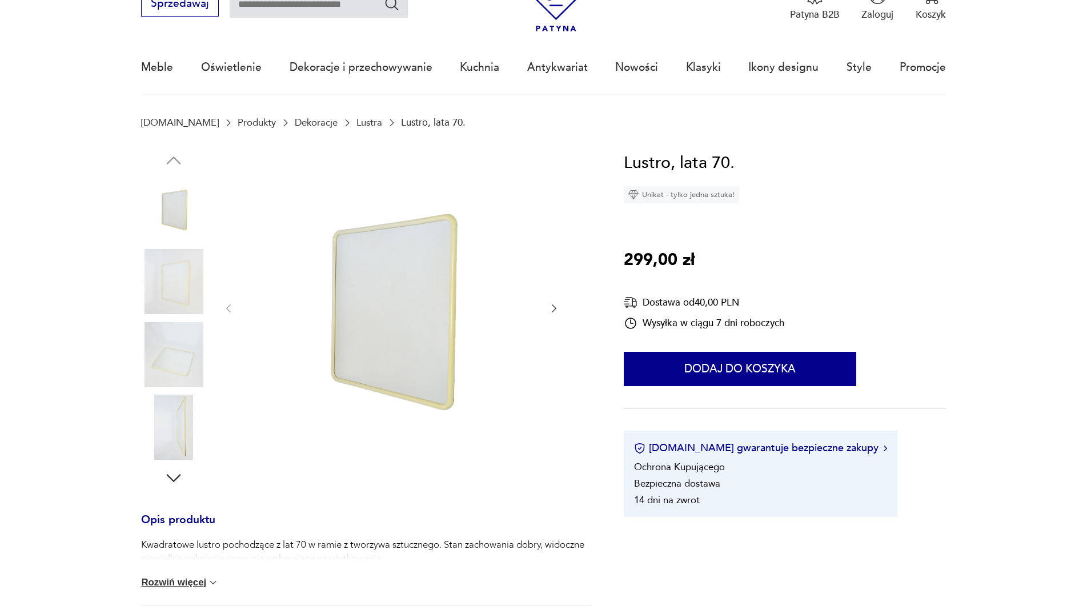
click at [436, 326] on img at bounding box center [392, 307] width 286 height 315
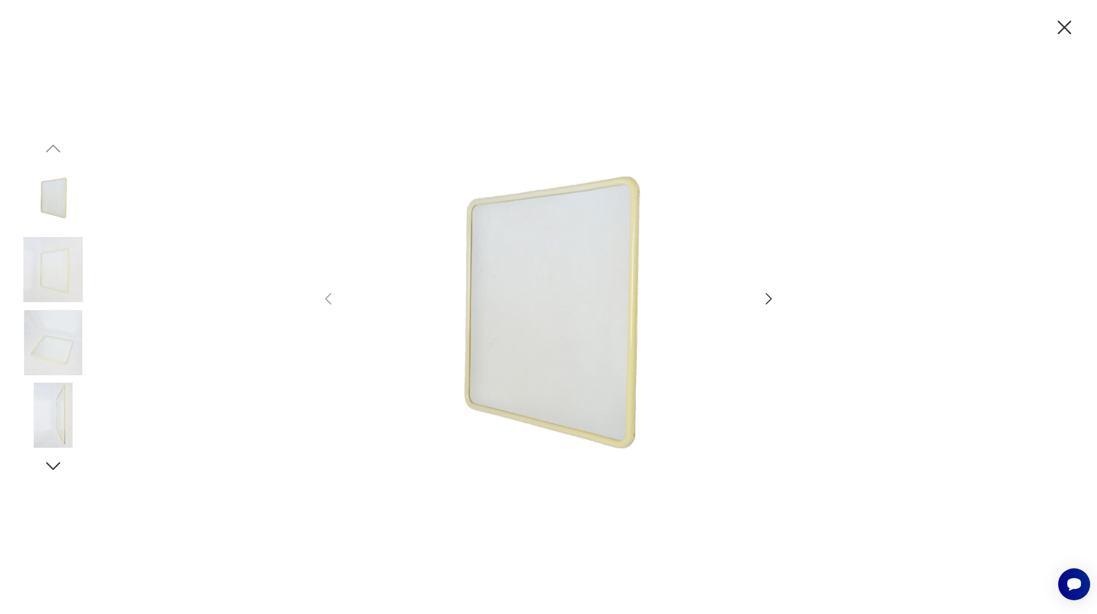
click at [765, 300] on icon "button" at bounding box center [769, 299] width 17 height 17
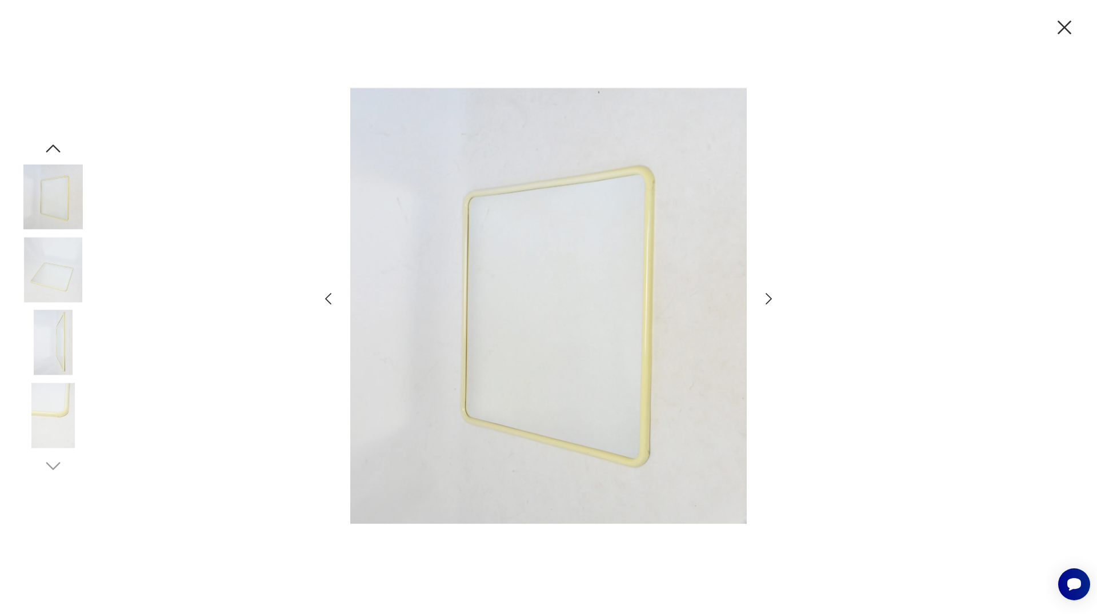
click at [765, 300] on icon "button" at bounding box center [769, 299] width 17 height 17
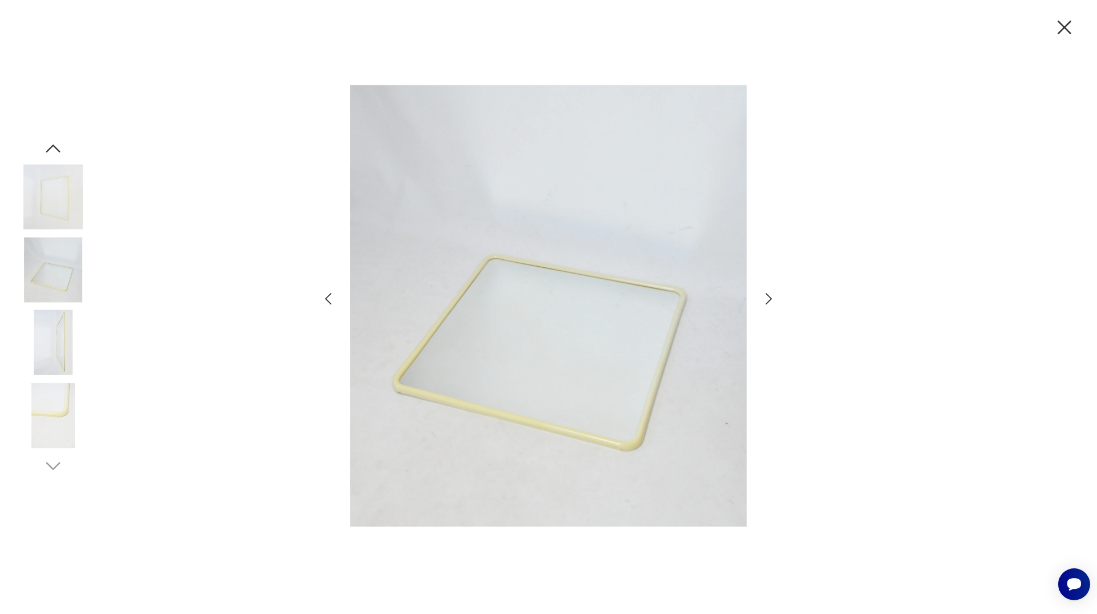
drag, startPoint x: 917, startPoint y: 331, endPoint x: 918, endPoint y: 343, distance: 11.4
click at [918, 343] on div at bounding box center [548, 307] width 1097 height 614
click at [1059, 30] on icon "button" at bounding box center [1065, 27] width 24 height 24
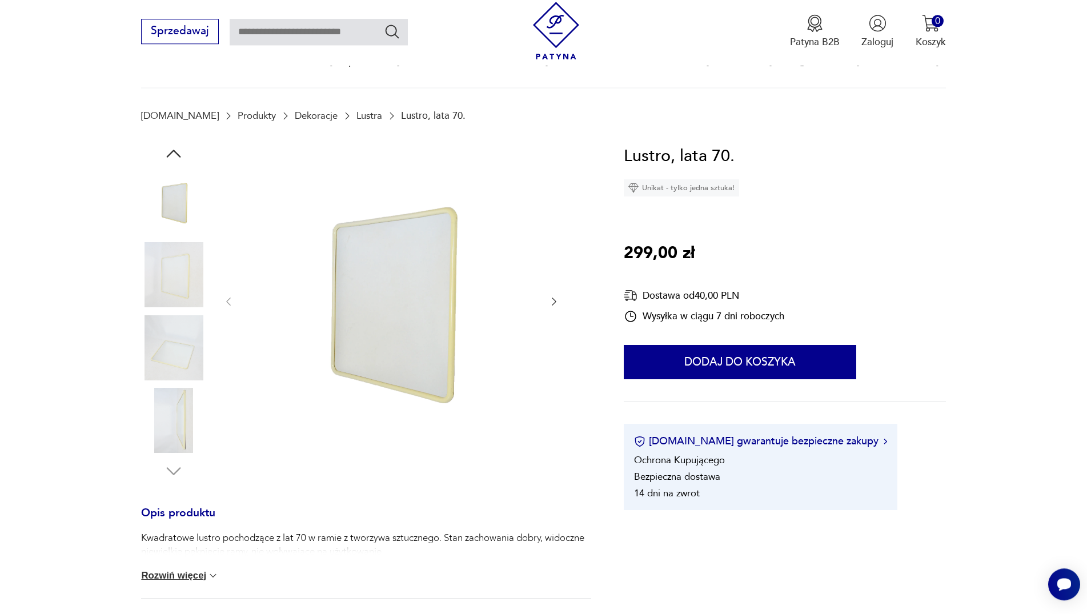
scroll to position [58, 0]
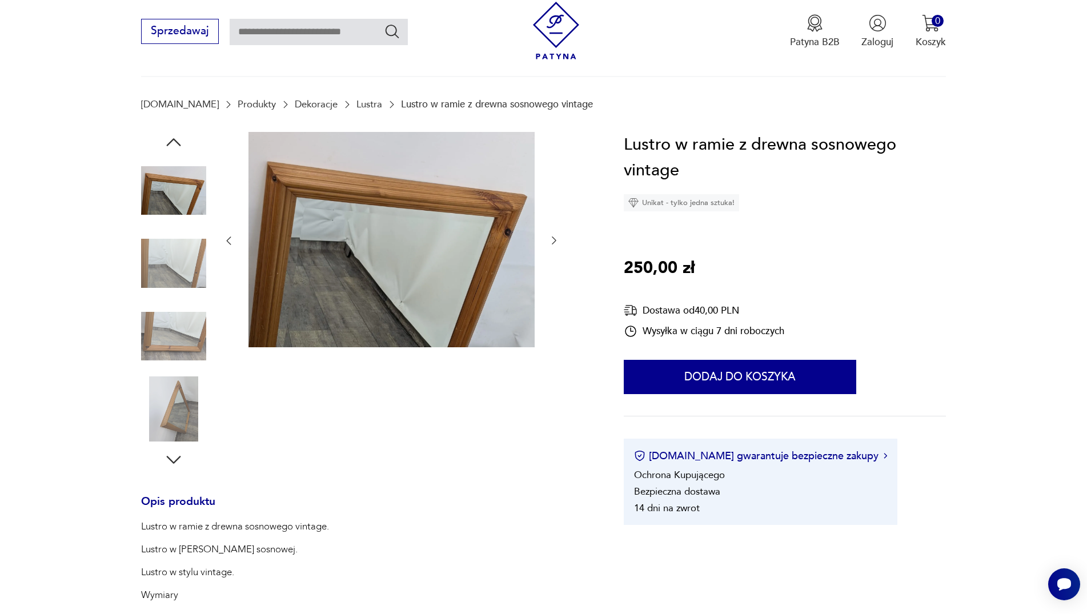
scroll to position [58, 0]
